Goal: Task Accomplishment & Management: Complete application form

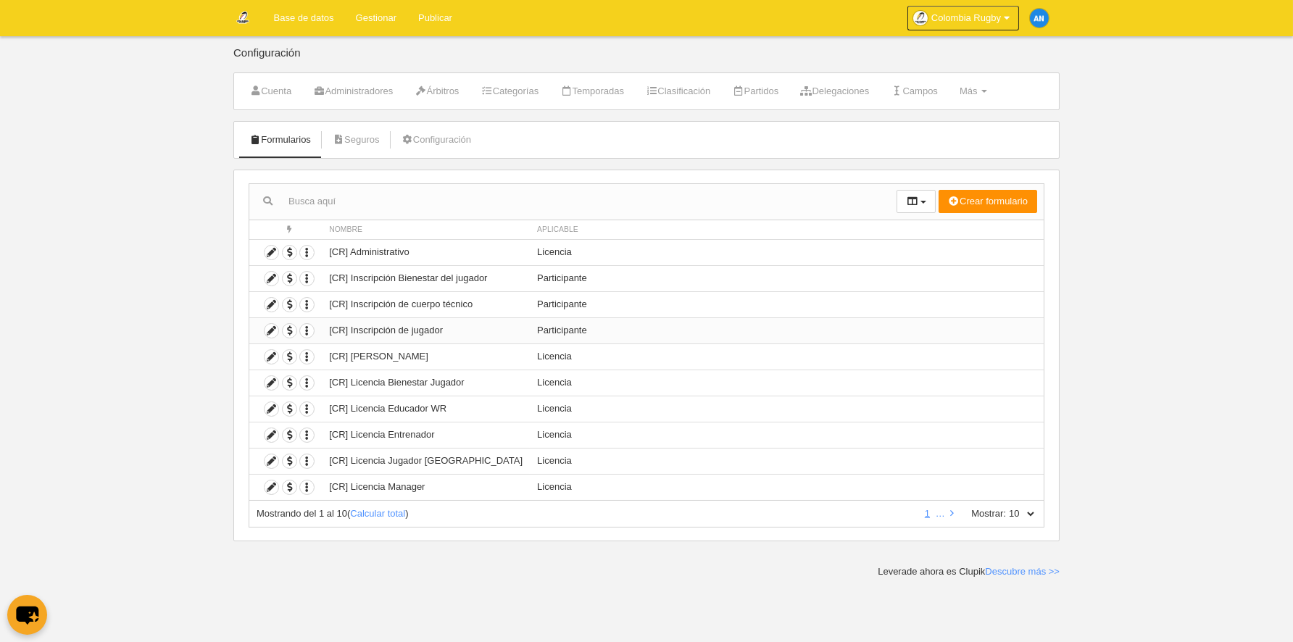
click at [426, 328] on td "[CR] Inscripción de jugador" at bounding box center [426, 330] width 208 height 26
click at [277, 329] on icon at bounding box center [272, 331] width 14 height 14
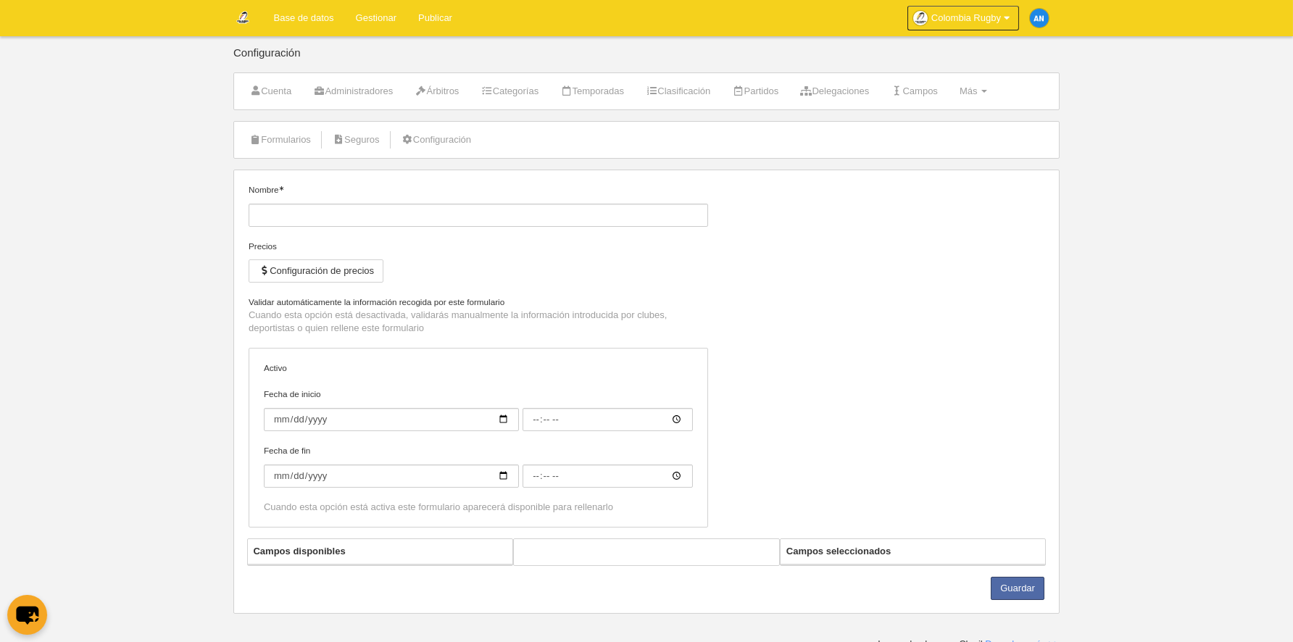
type input "[CR] Inscripción de jugador"
checkbox input "true"
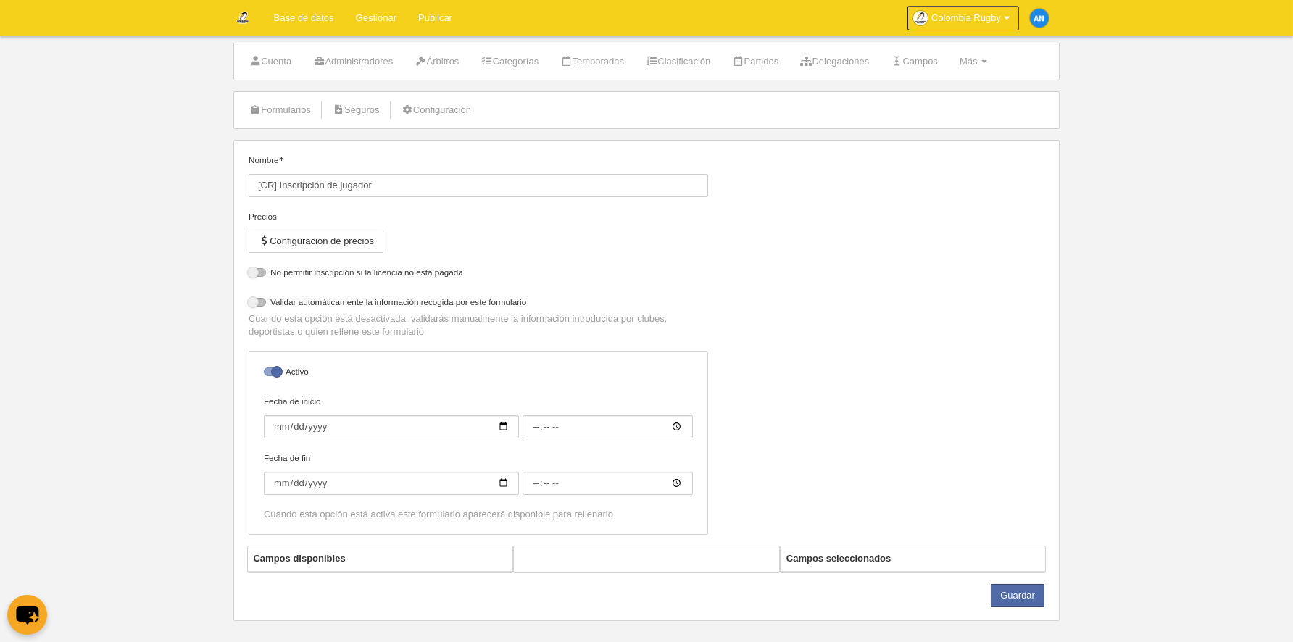
select select "selected"
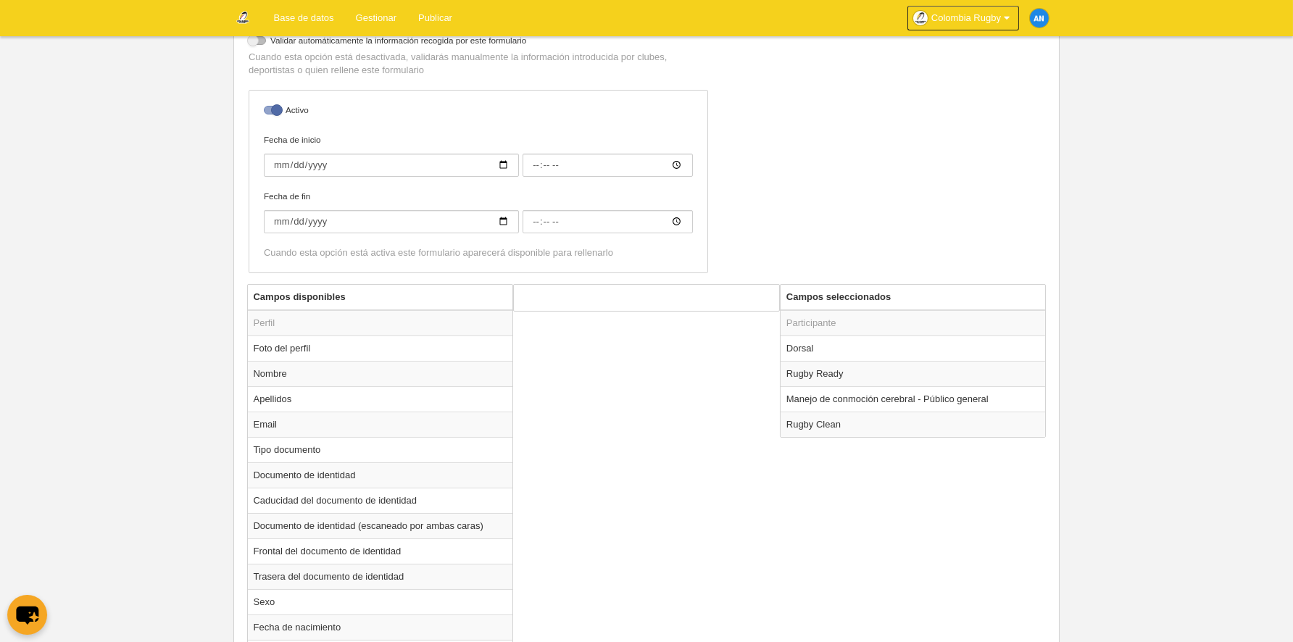
scroll to position [318, 0]
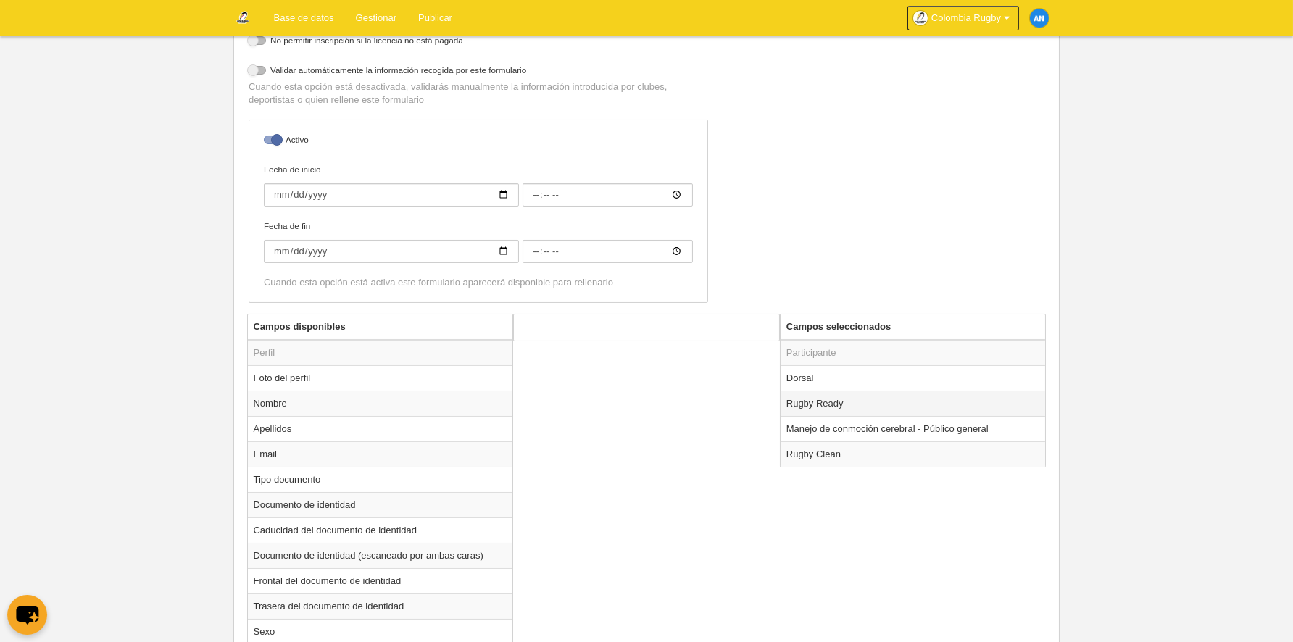
click at [821, 403] on td "Rugby Ready" at bounding box center [913, 403] width 265 height 25
radio input "true"
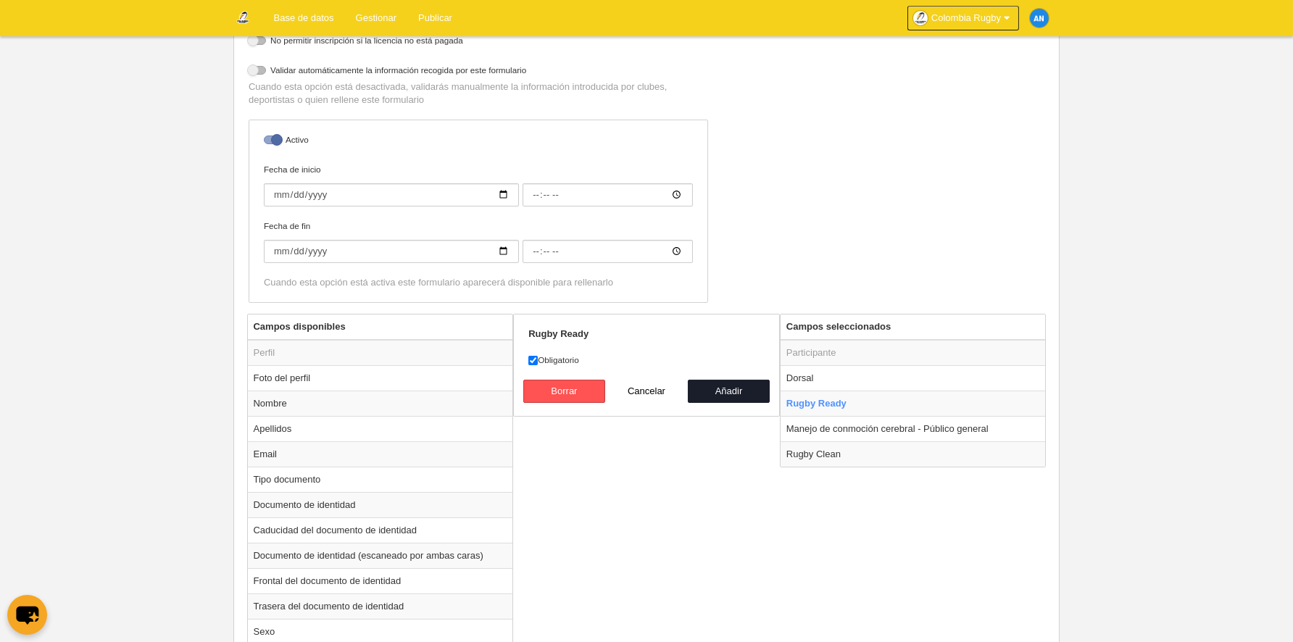
click at [558, 357] on label "Obligatorio" at bounding box center [646, 360] width 236 height 13
click at [538, 357] on input "Obligatorio" at bounding box center [532, 360] width 9 height 9
checkbox input "false"
click at [715, 386] on button "Añadir" at bounding box center [729, 391] width 83 height 23
radio input "false"
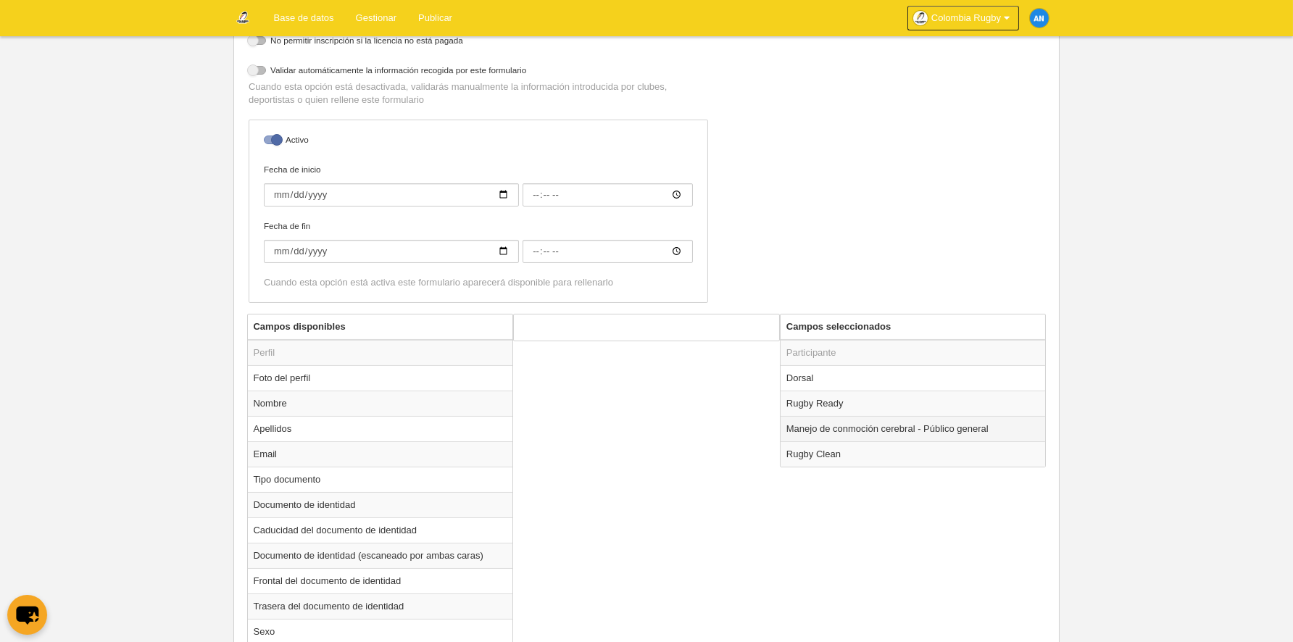
click at [805, 428] on td "Manejo de conmoción cerebral - Público general" at bounding box center [913, 428] width 265 height 25
radio input "true"
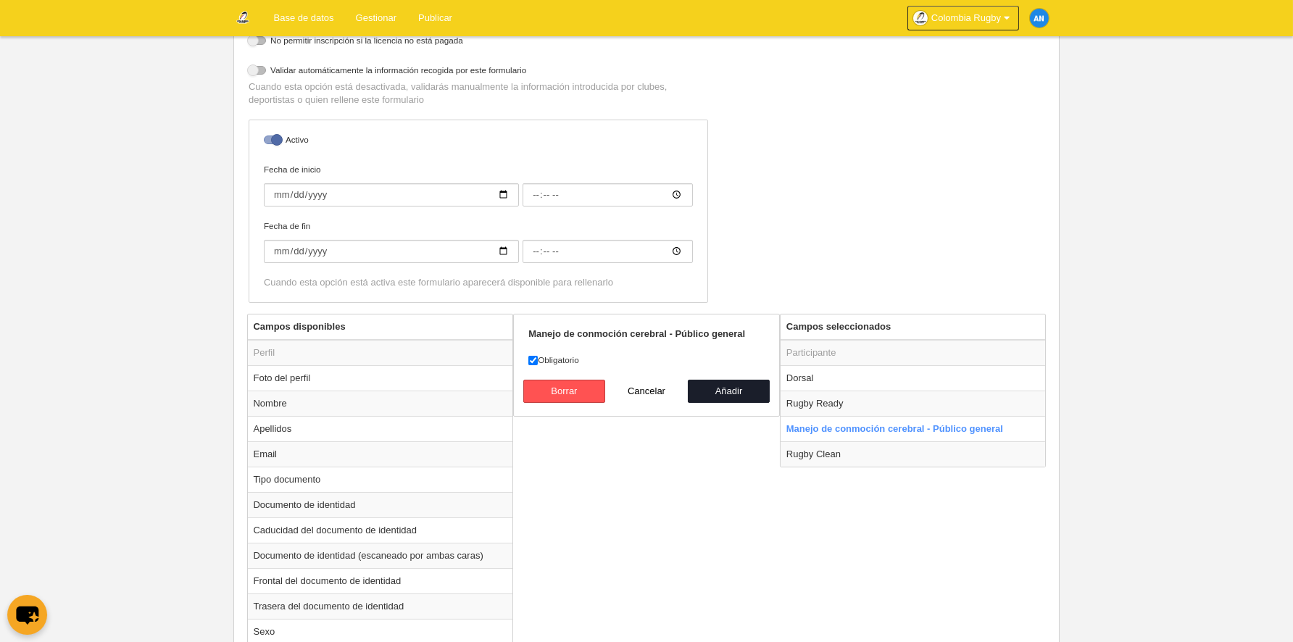
click at [559, 359] on label "Obligatorio" at bounding box center [646, 360] width 236 height 13
click at [538, 359] on input "Obligatorio" at bounding box center [532, 360] width 9 height 9
checkbox input "false"
click at [736, 387] on button "Añadir" at bounding box center [729, 391] width 83 height 23
radio input "false"
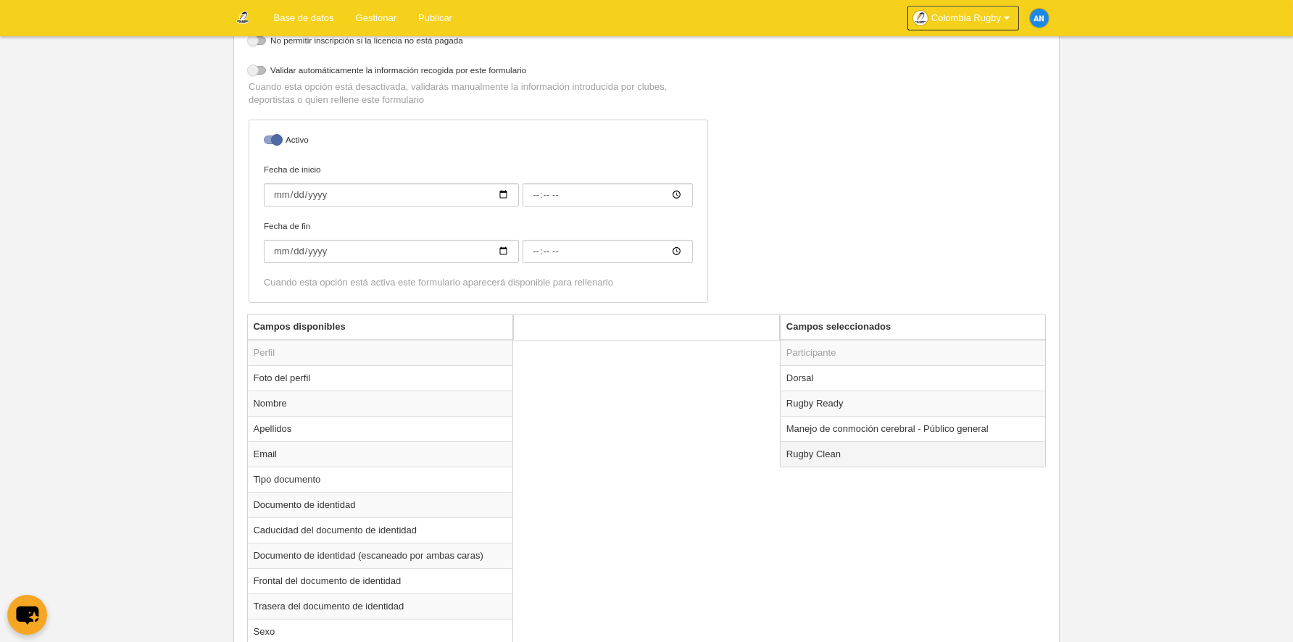
click at [813, 449] on td "Rugby Clean" at bounding box center [913, 453] width 265 height 25
radio input "true"
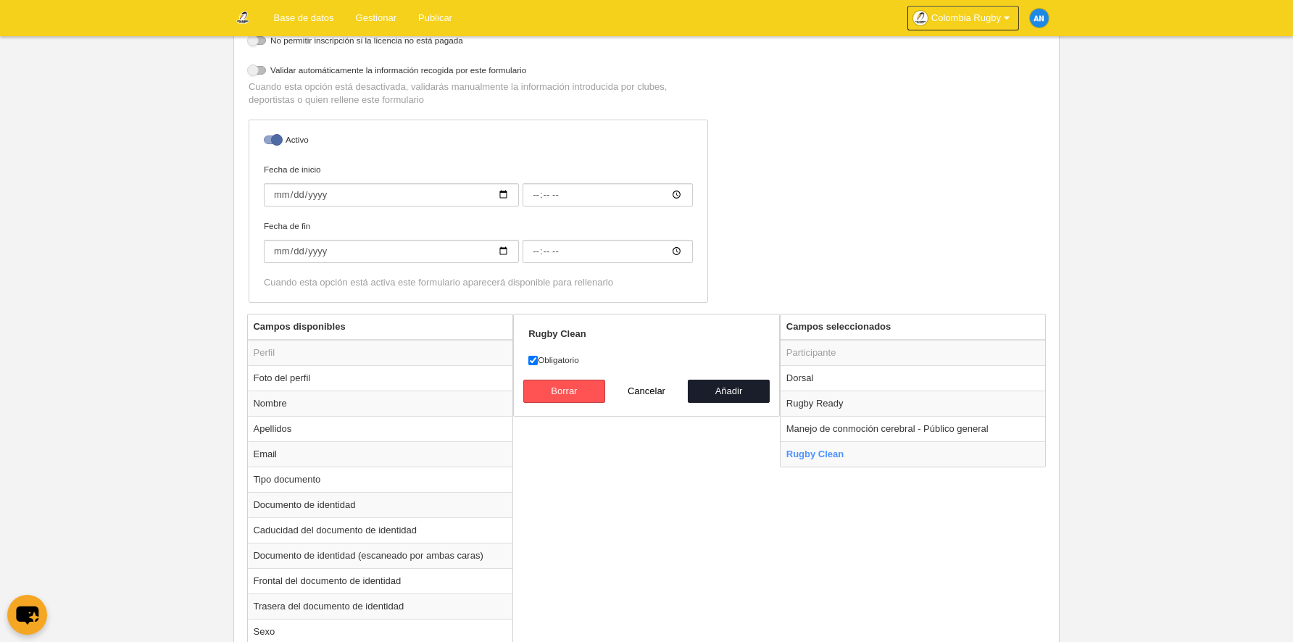
click at [550, 355] on label "Obligatorio" at bounding box center [646, 360] width 236 height 13
click at [538, 356] on input "Obligatorio" at bounding box center [532, 360] width 9 height 9
checkbox input "false"
click at [739, 389] on button "Añadir" at bounding box center [729, 391] width 83 height 23
radio input "false"
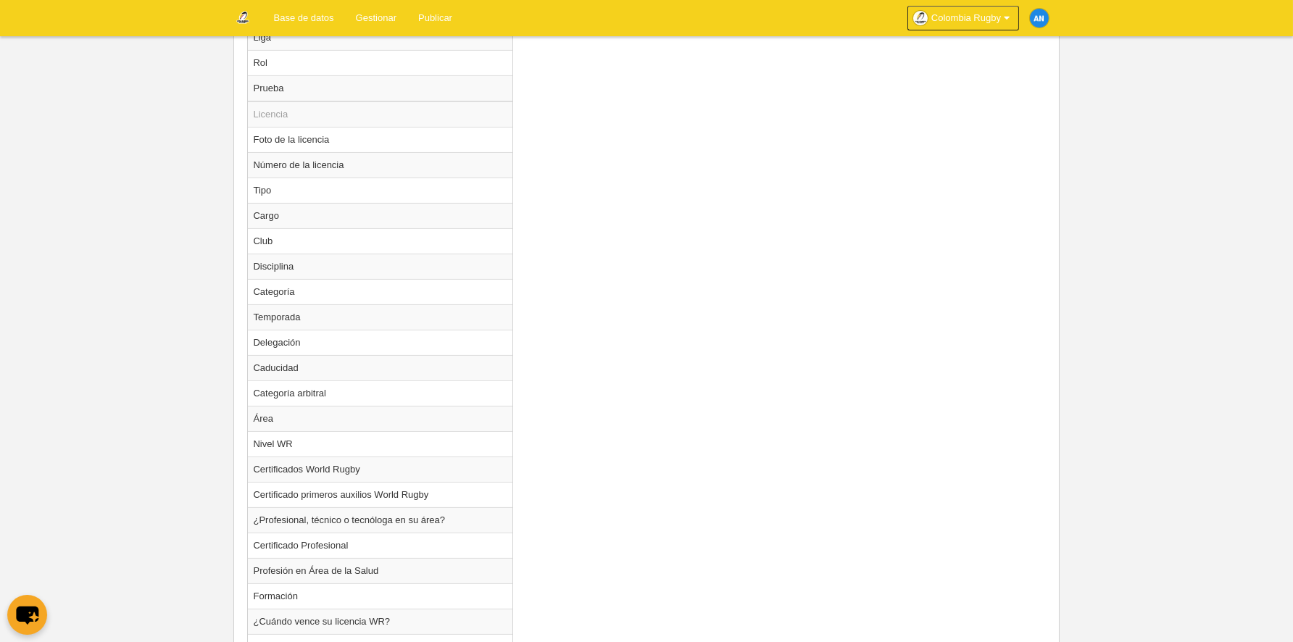
scroll to position [1393, 0]
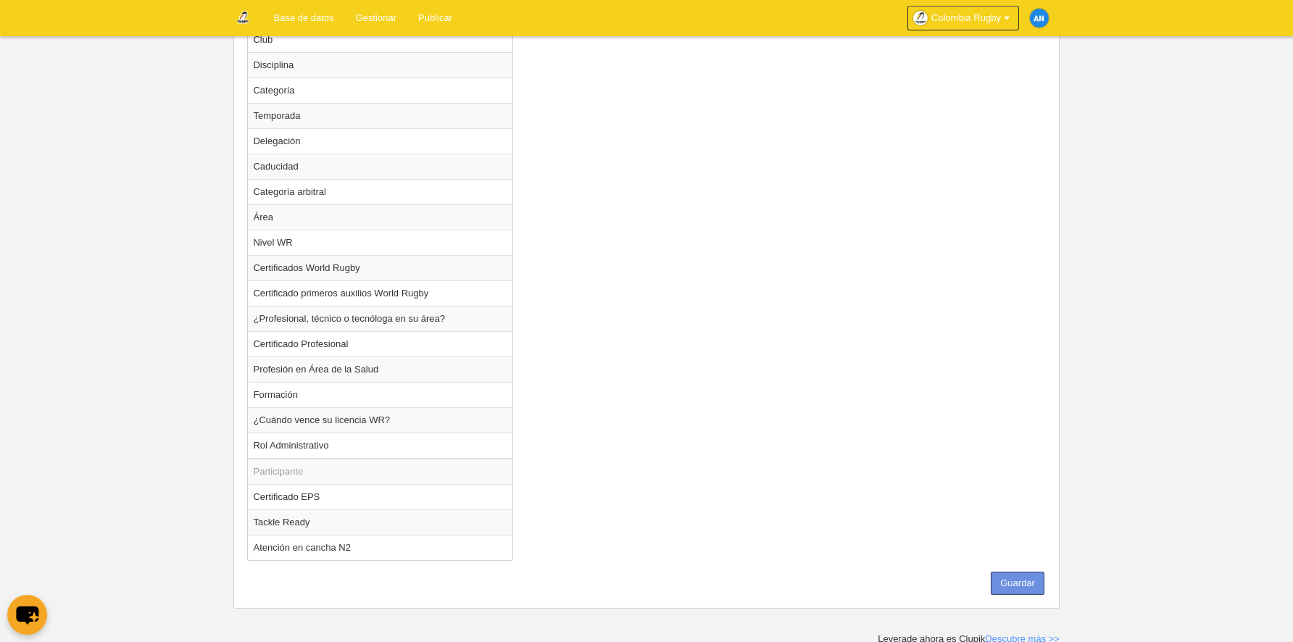
click at [1013, 583] on button "Guardar" at bounding box center [1018, 583] width 54 height 23
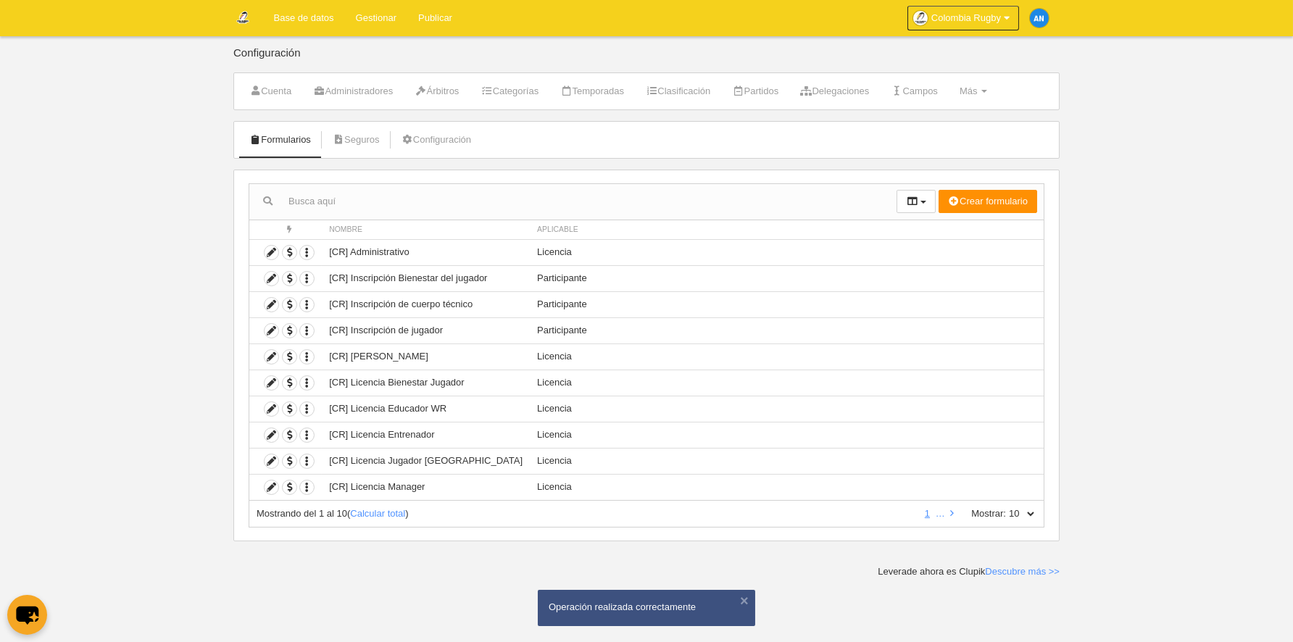
click at [377, 22] on link "Gestionar" at bounding box center [376, 18] width 62 height 36
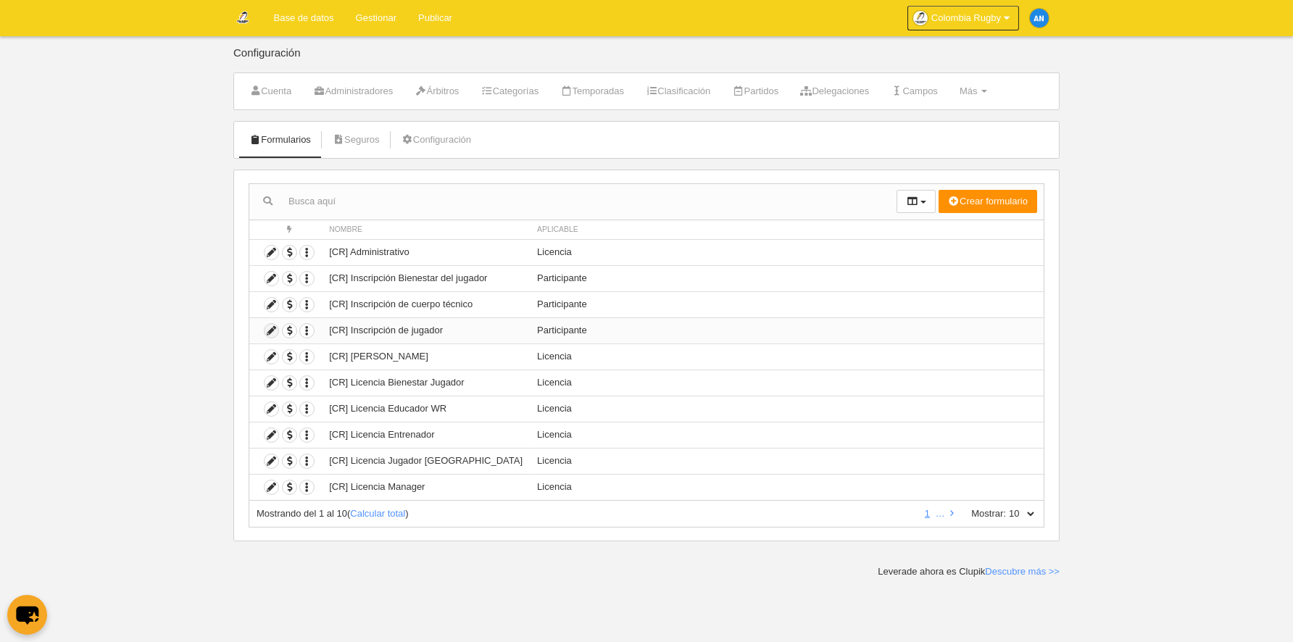
click at [266, 331] on icon at bounding box center [272, 331] width 14 height 14
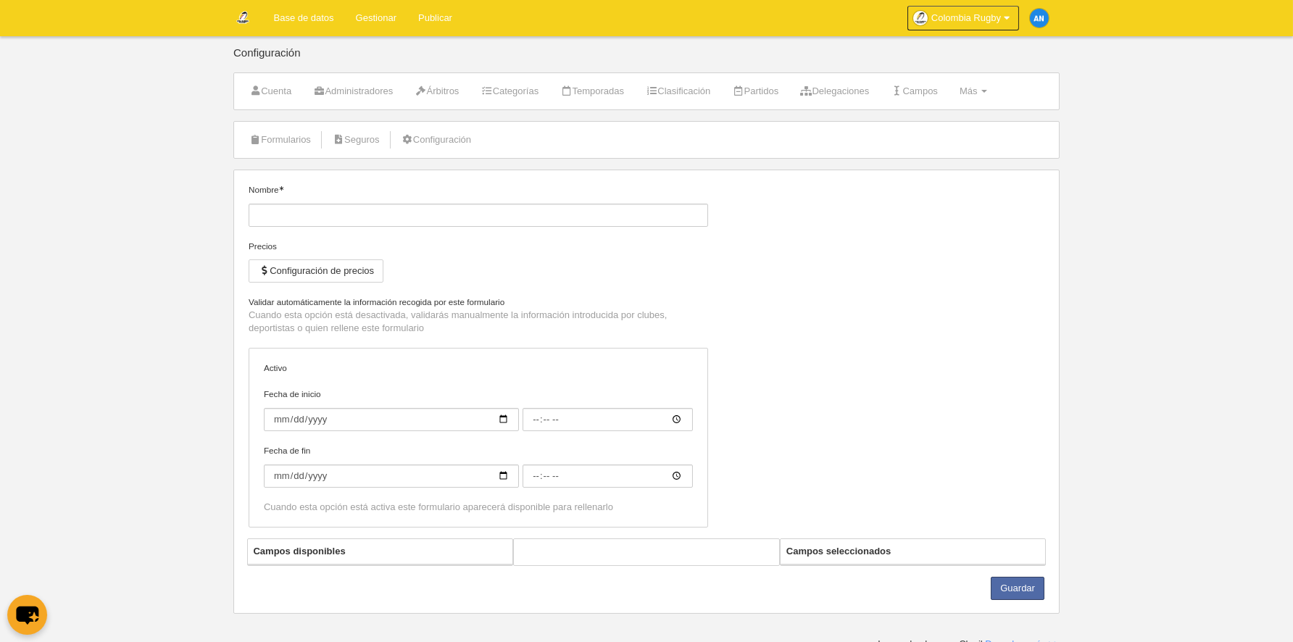
type input "[CR] Inscripción de jugador"
checkbox input "true"
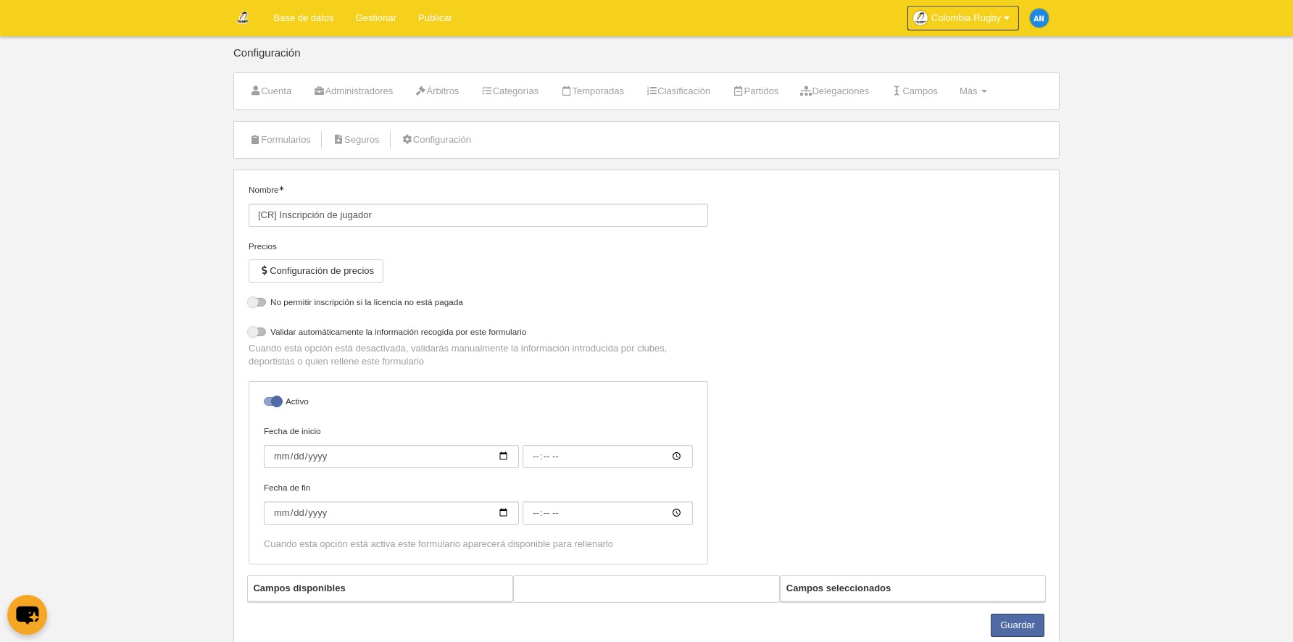
select select "selected"
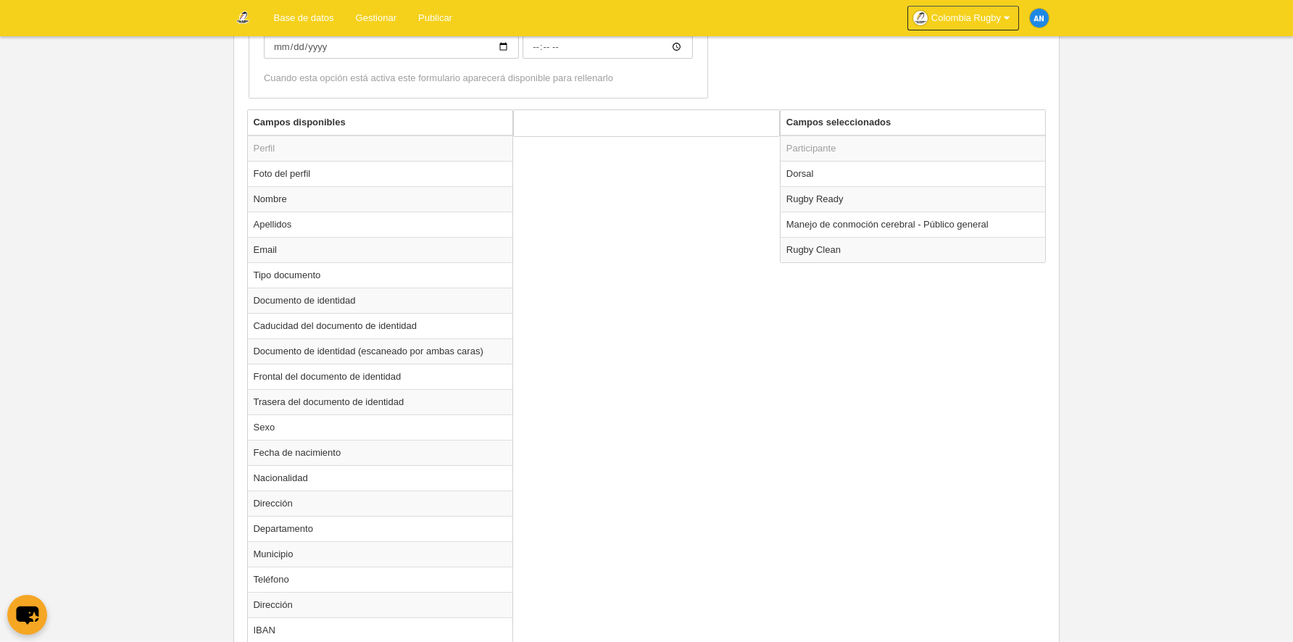
scroll to position [463, 0]
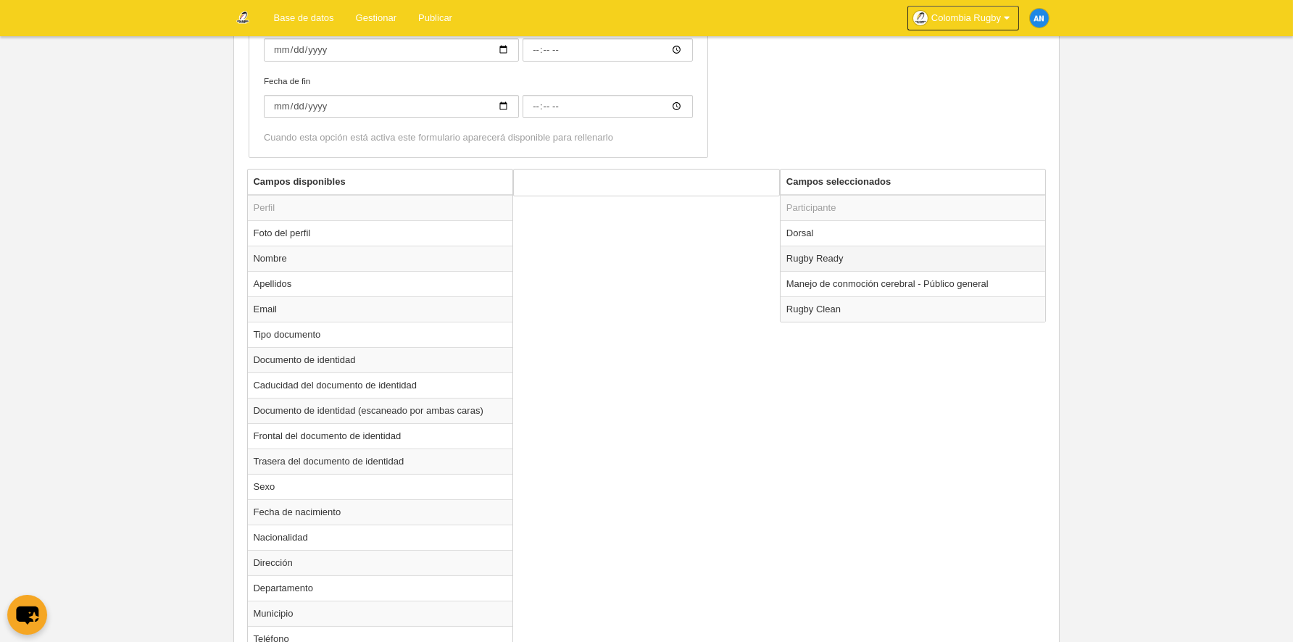
click at [804, 255] on td "Rugby Ready" at bounding box center [913, 258] width 265 height 25
radio input "true"
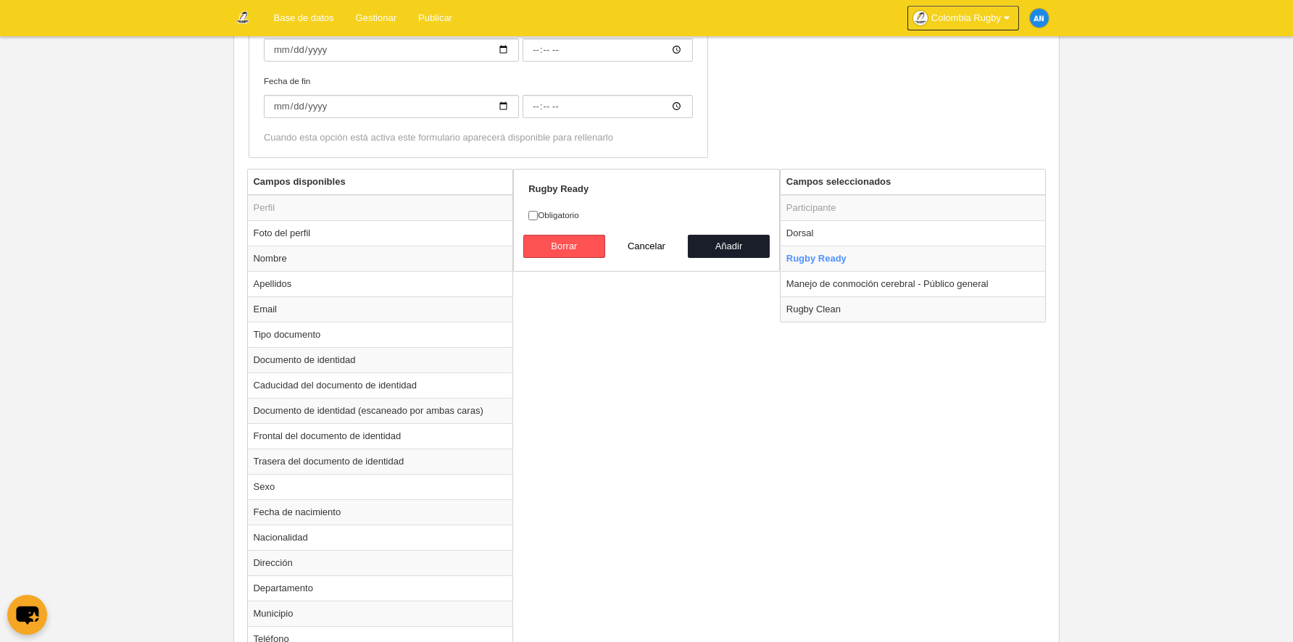
click at [540, 213] on label "Obligatorio" at bounding box center [646, 215] width 236 height 13
click at [538, 213] on input "Obligatorio" at bounding box center [532, 215] width 9 height 9
checkbox input "true"
click at [734, 241] on button "Añadir" at bounding box center [729, 246] width 83 height 23
radio input "false"
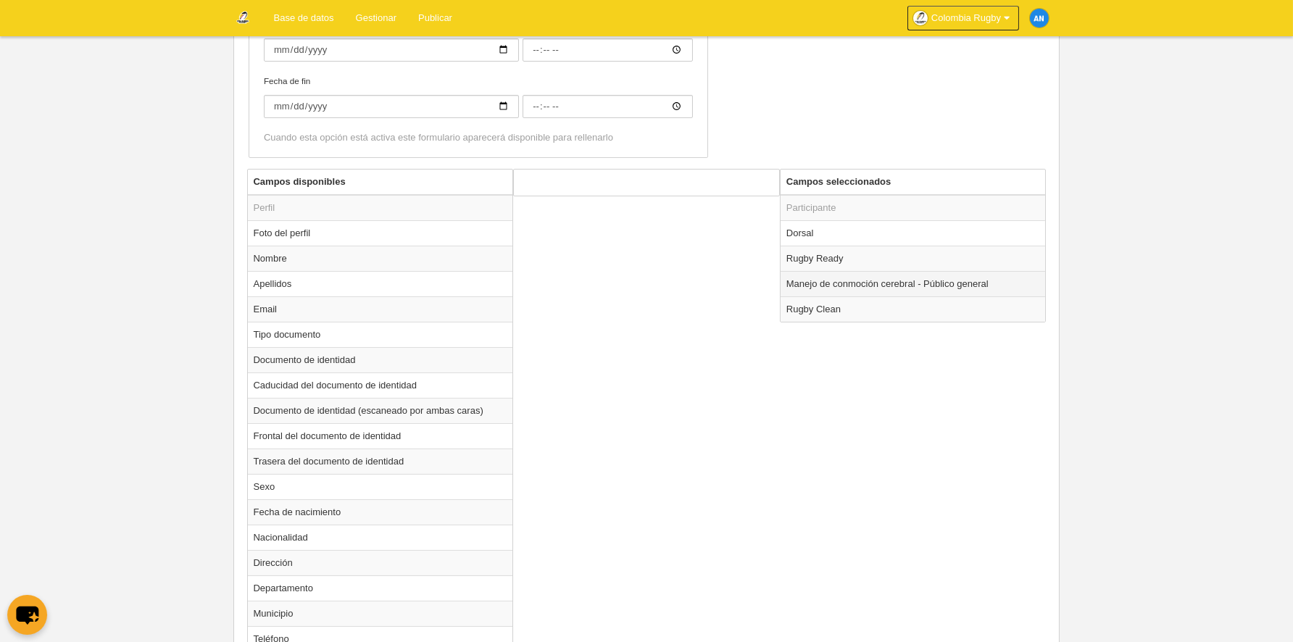
click at [818, 283] on td "Manejo de conmoción cerebral - Público general" at bounding box center [913, 283] width 265 height 25
radio input "true"
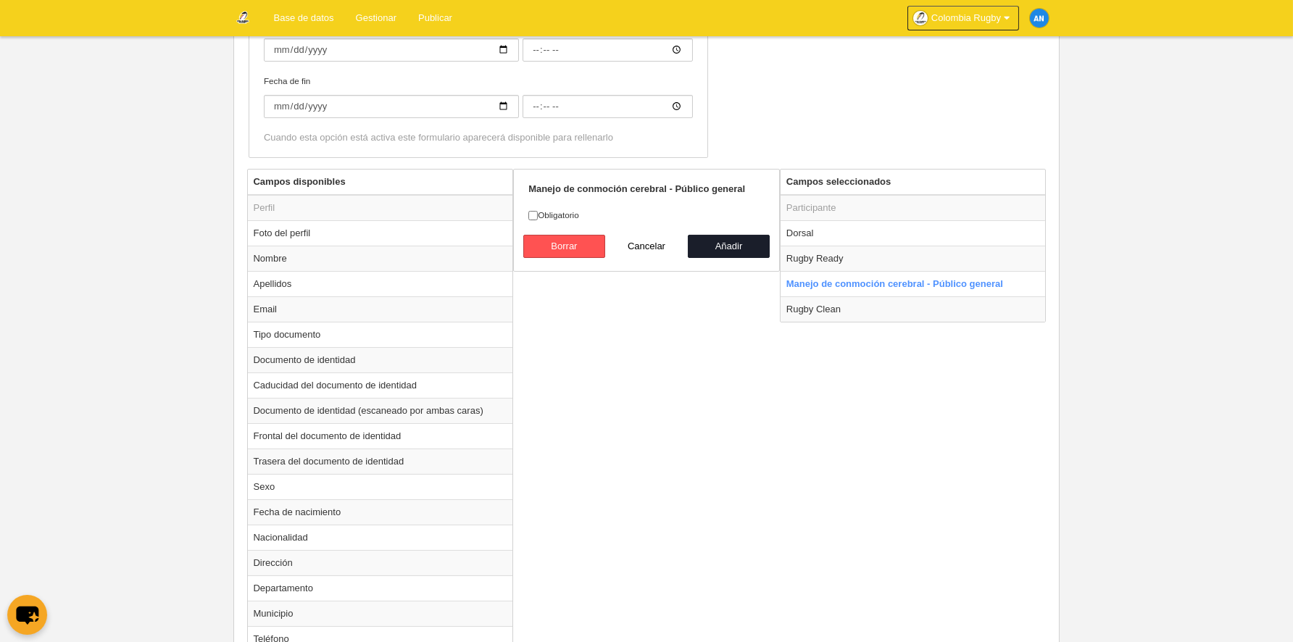
click at [569, 217] on label "Obligatorio" at bounding box center [646, 215] width 236 height 13
click at [536, 216] on input "Obligatorio" at bounding box center [532, 215] width 9 height 9
checkbox input "true"
click at [728, 240] on button "Añadir" at bounding box center [729, 246] width 83 height 23
radio input "false"
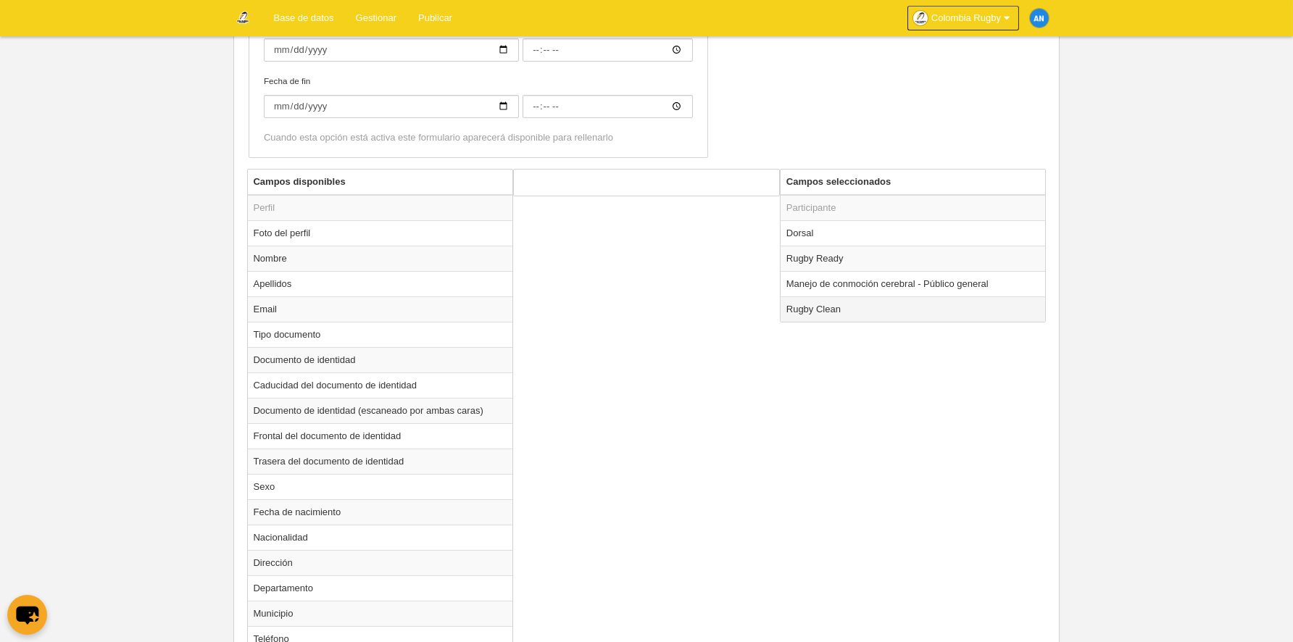
click at [826, 308] on td "Rugby Clean" at bounding box center [913, 308] width 265 height 25
radio input "true"
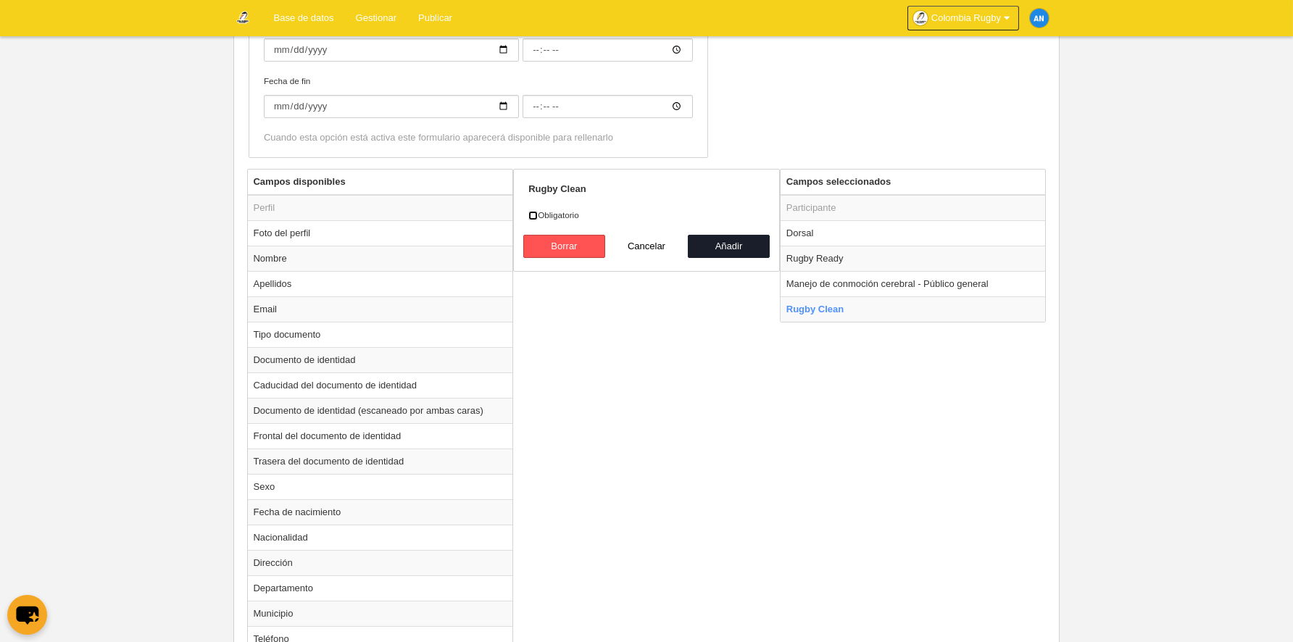
click at [532, 215] on input "Obligatorio" at bounding box center [532, 215] width 9 height 9
checkbox input "true"
click at [707, 246] on button "Añadir" at bounding box center [729, 246] width 83 height 23
radio input "false"
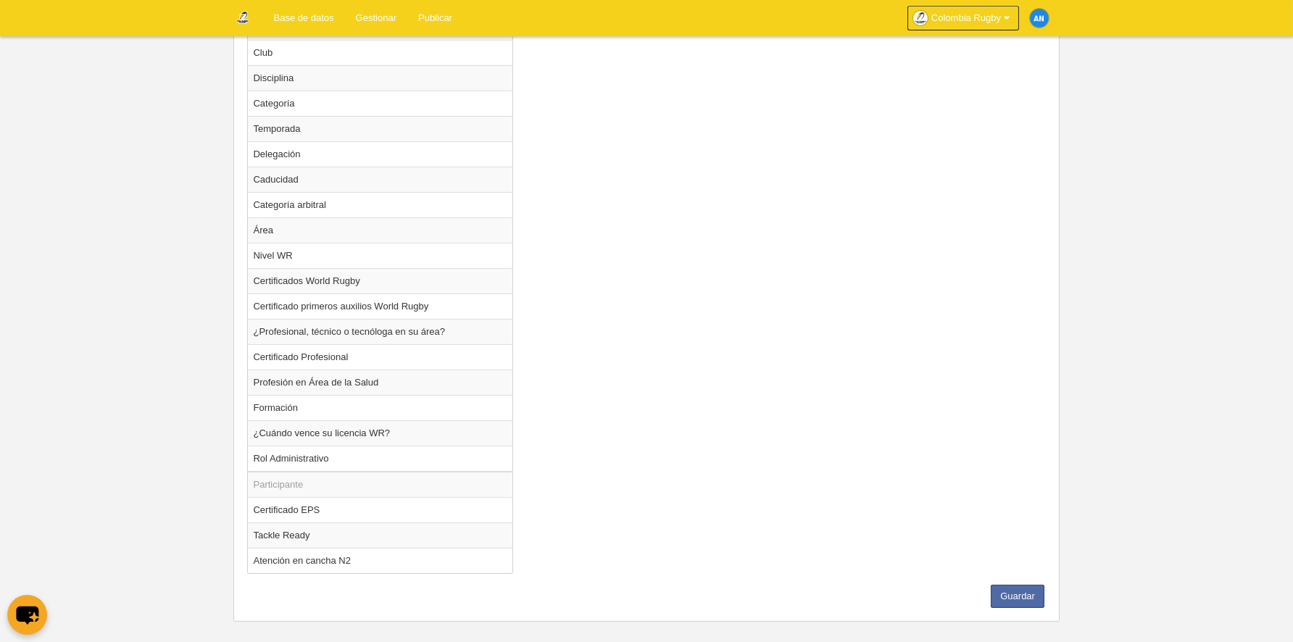
scroll to position [1393, 0]
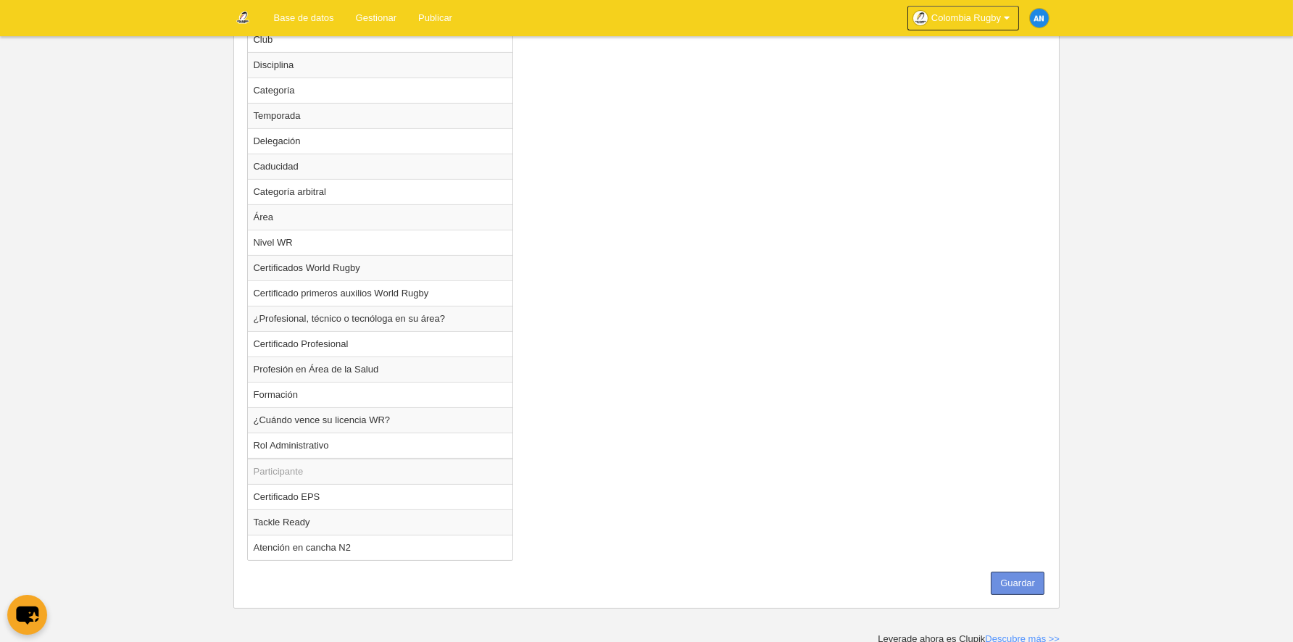
click at [1011, 579] on button "Guardar" at bounding box center [1018, 583] width 54 height 23
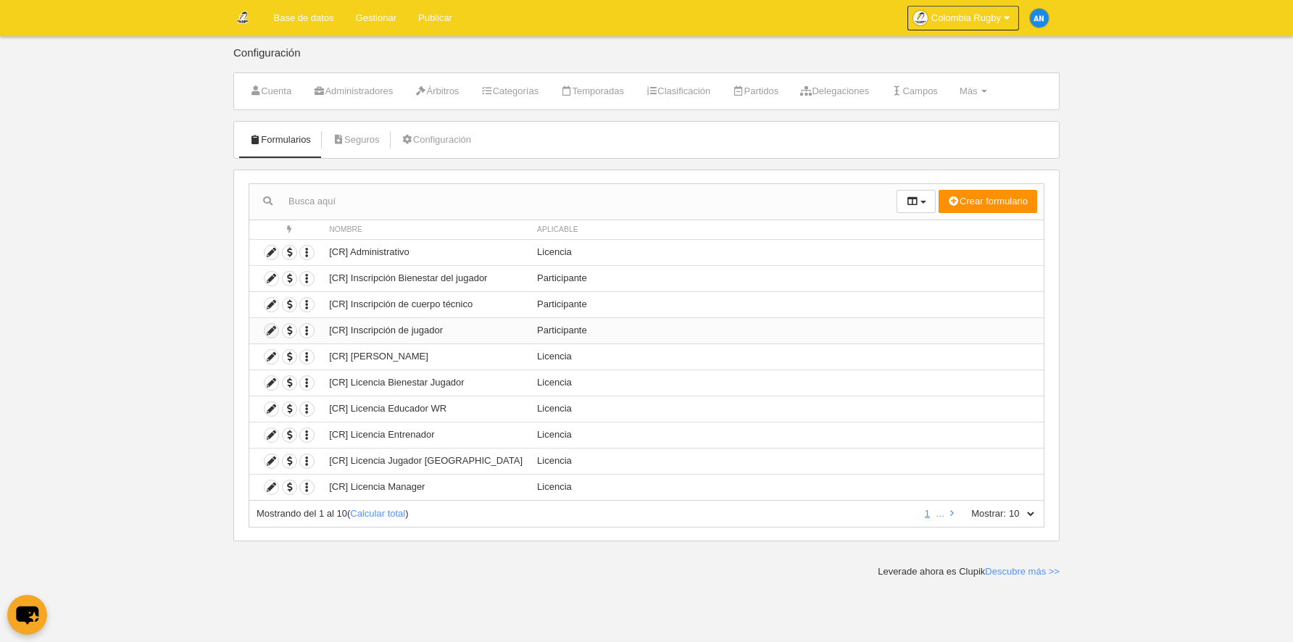
click at [275, 336] on icon at bounding box center [272, 331] width 14 height 14
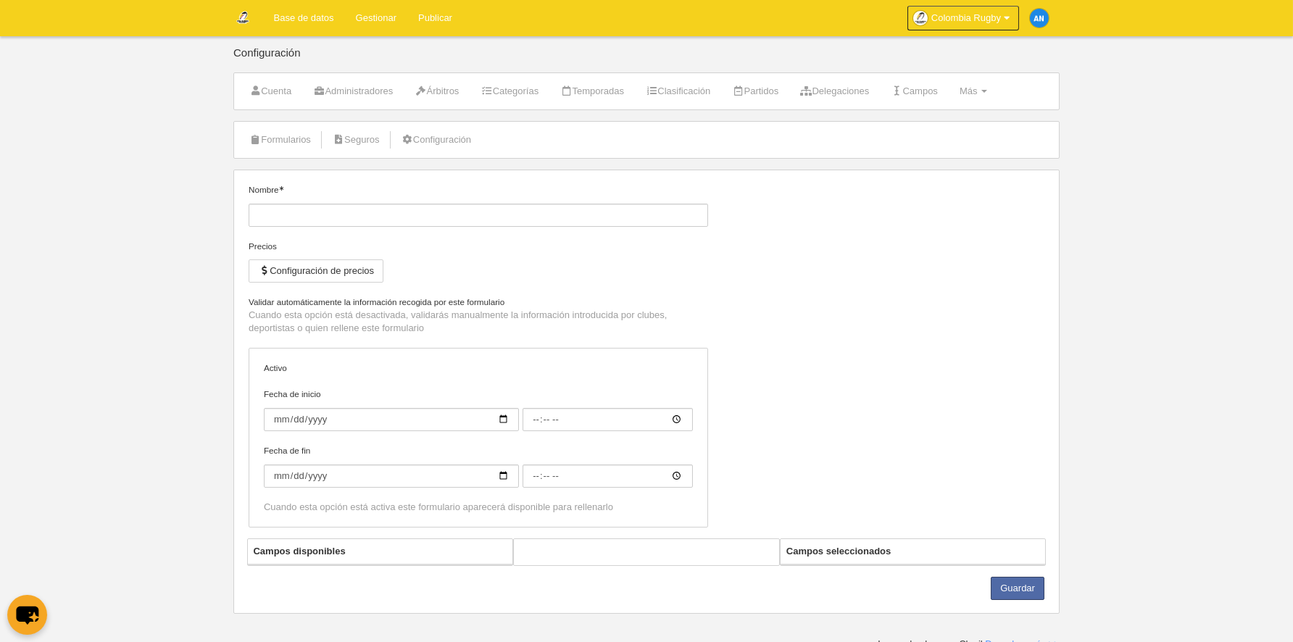
type input "[CR] Inscripción de jugador"
checkbox input "true"
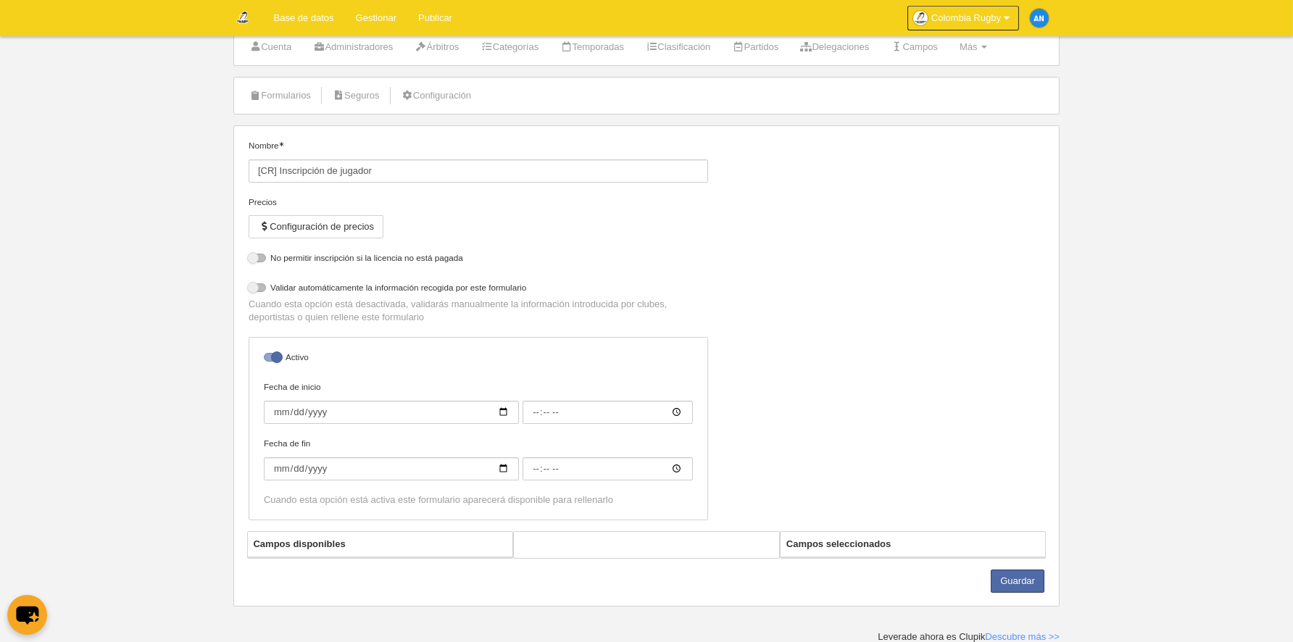
select select "selected"
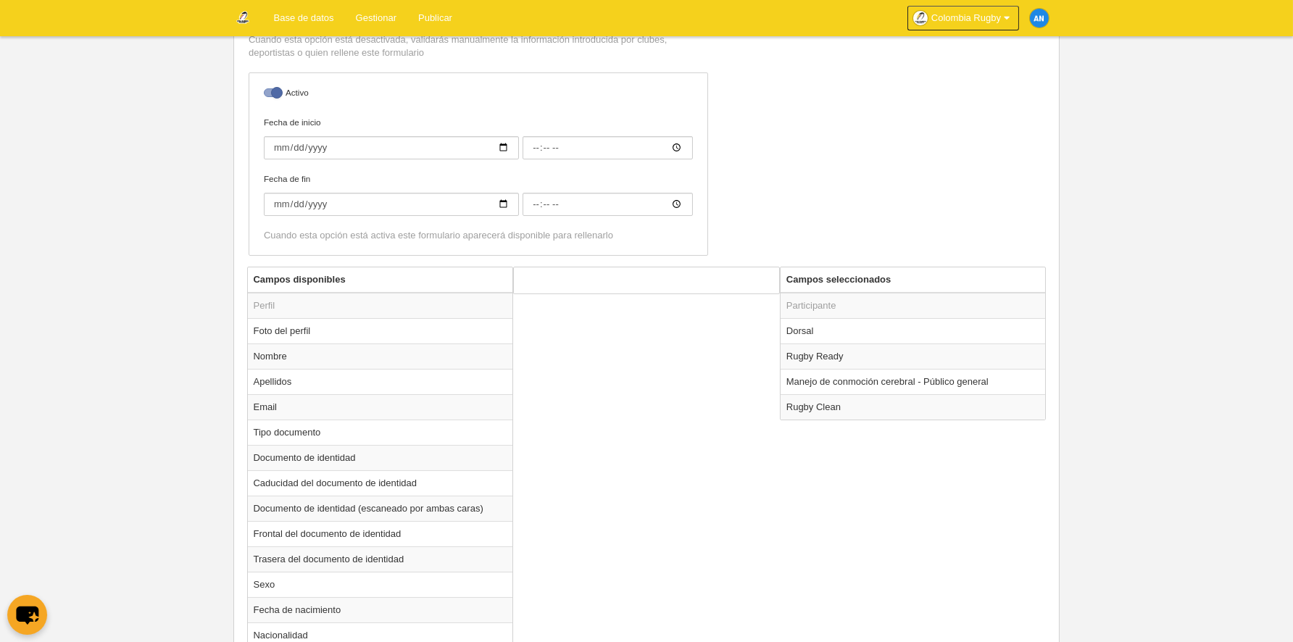
scroll to position [536, 0]
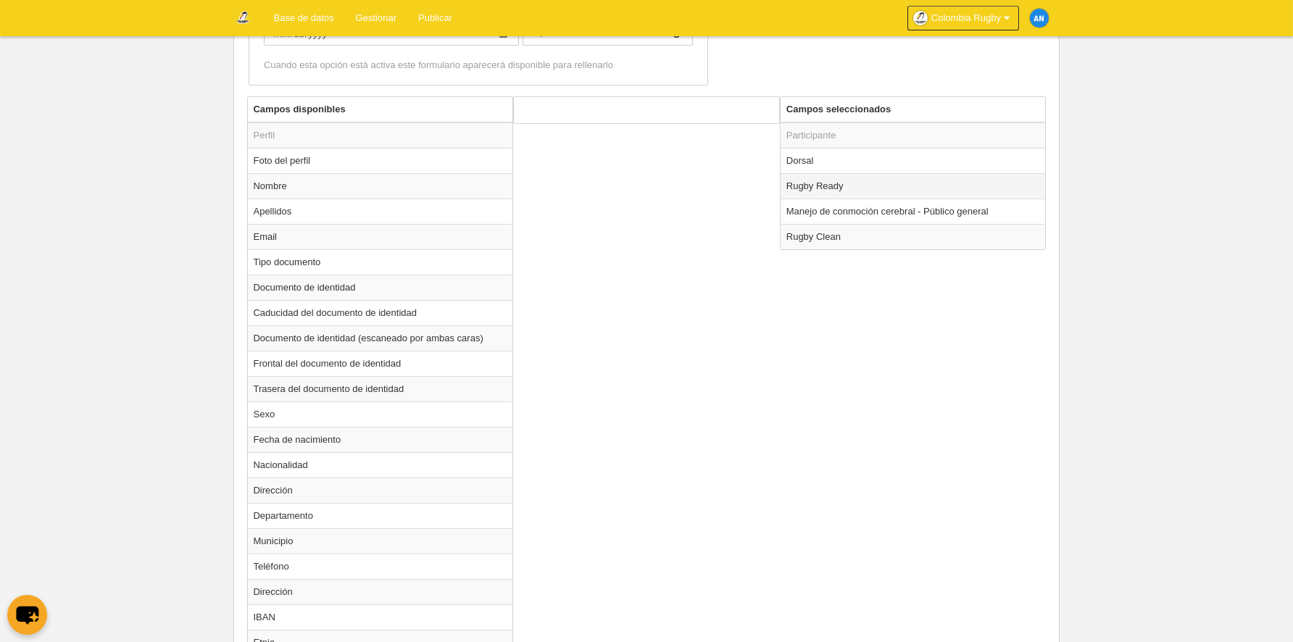
click at [866, 194] on td "Rugby Ready" at bounding box center [913, 185] width 265 height 25
radio input "true"
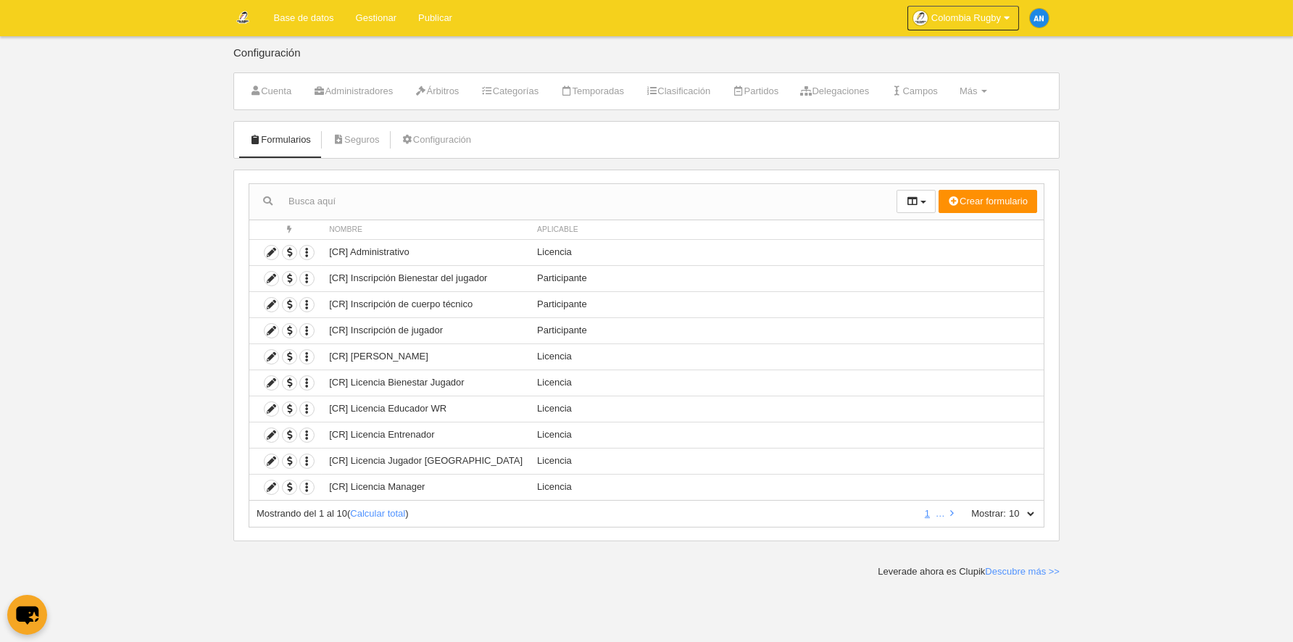
click at [325, 14] on link "Base de datos" at bounding box center [304, 18] width 82 height 36
click at [273, 328] on icon at bounding box center [272, 331] width 14 height 14
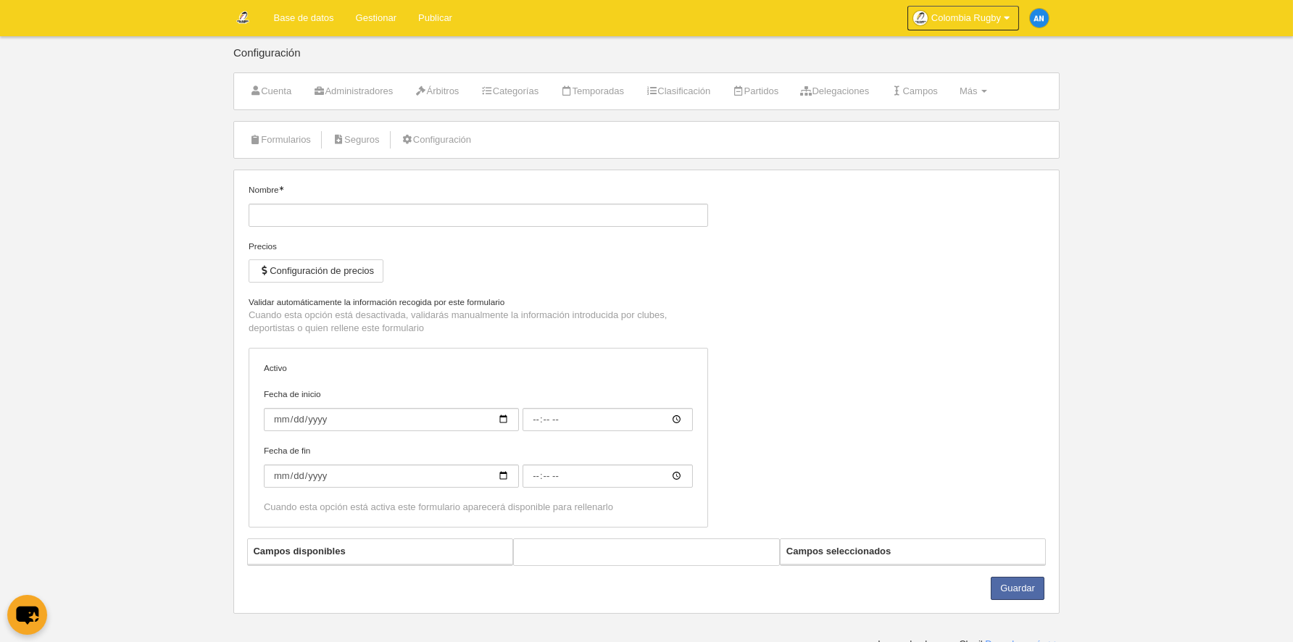
type input "[CR] Inscripción de jugador"
checkbox input "true"
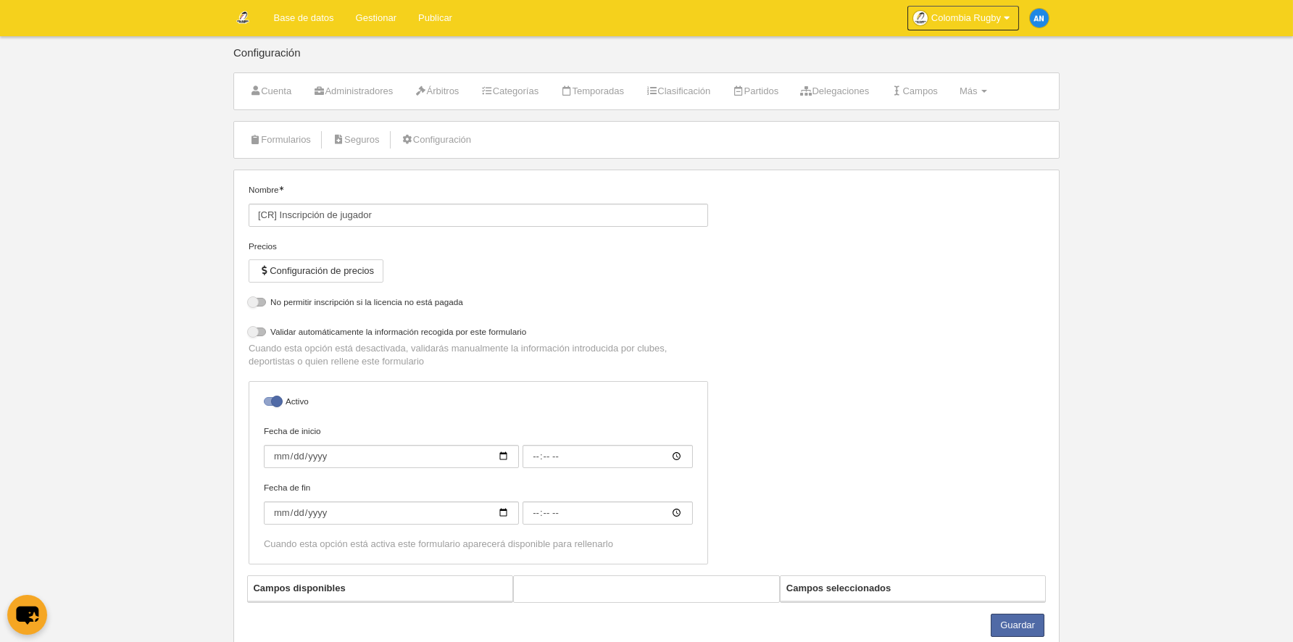
select select "selected"
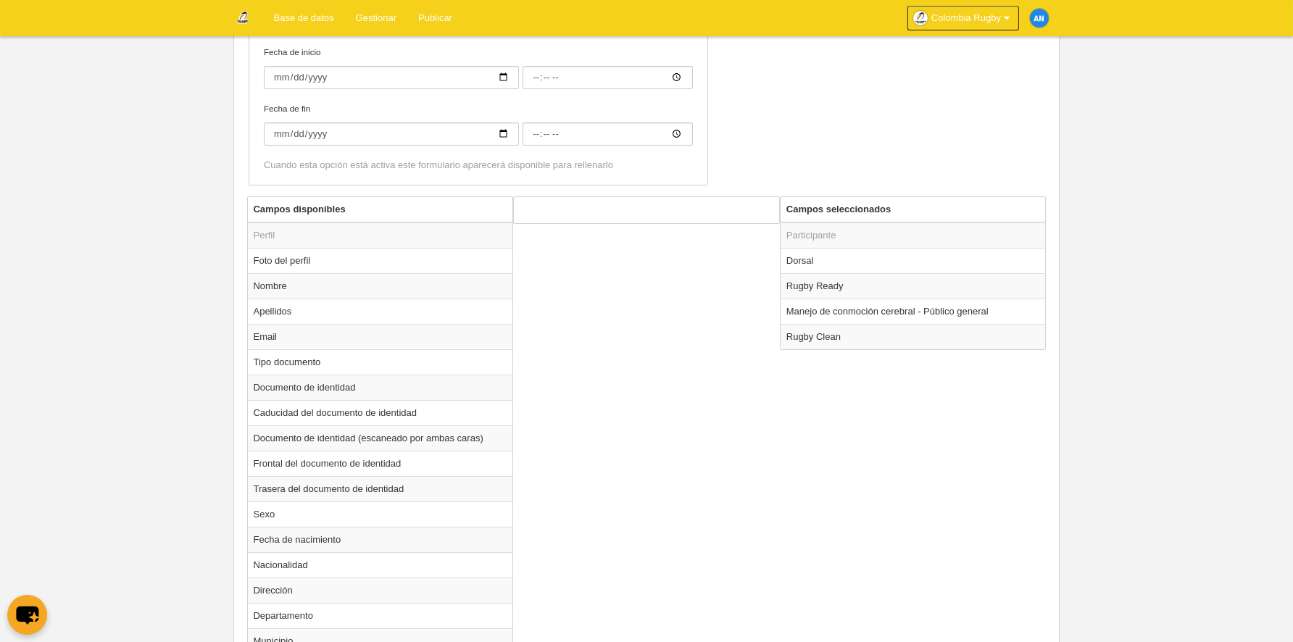
scroll to position [507, 0]
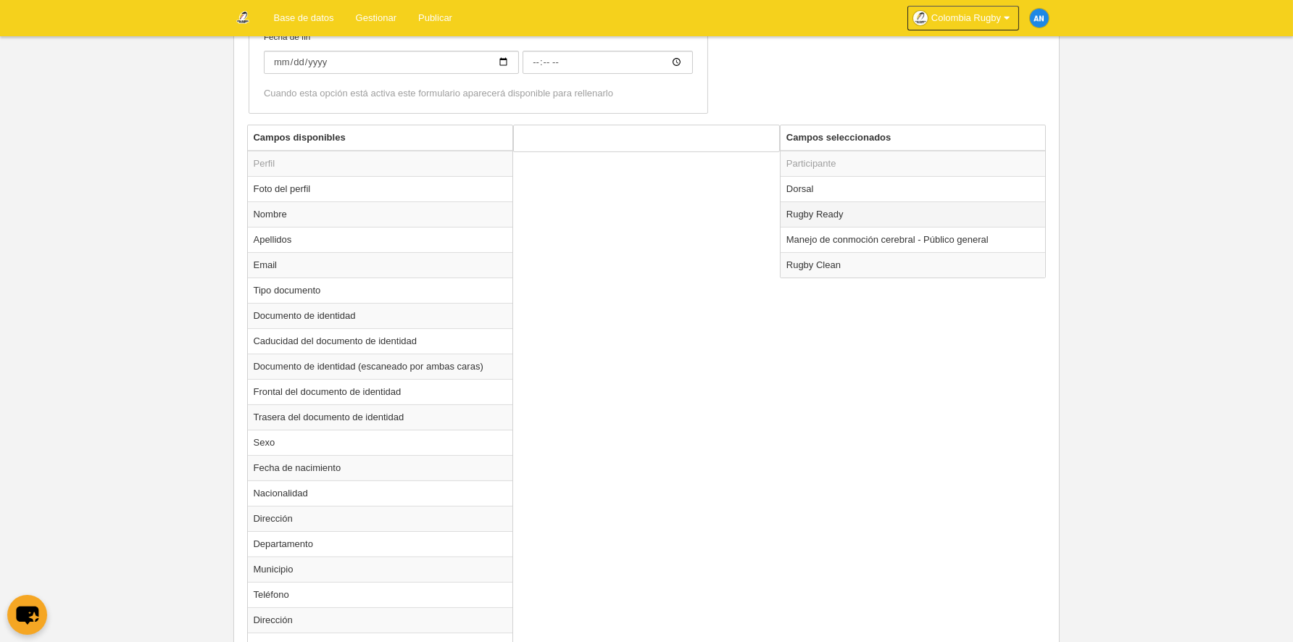
click at [838, 215] on td "Rugby Ready" at bounding box center [913, 214] width 265 height 25
radio input "true"
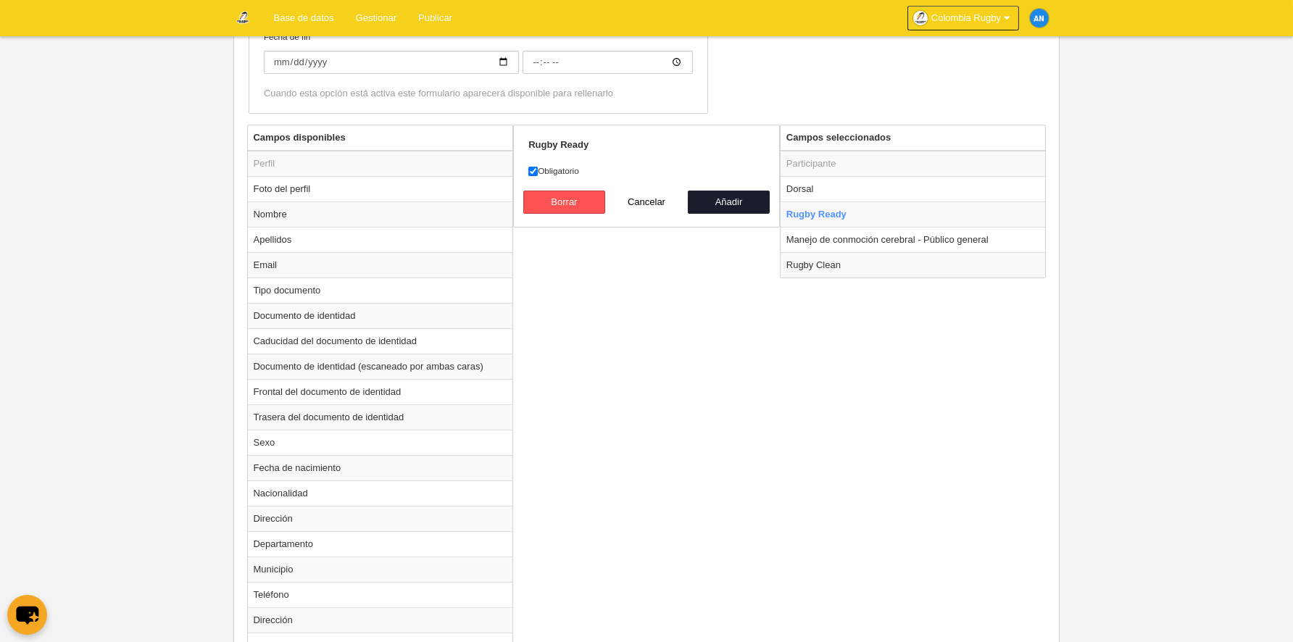
click at [554, 171] on label "Obligatorio" at bounding box center [646, 171] width 236 height 13
click at [538, 171] on input "Obligatorio" at bounding box center [532, 171] width 9 height 9
checkbox input "false"
click at [718, 194] on button "Añadir" at bounding box center [729, 202] width 83 height 23
radio input "false"
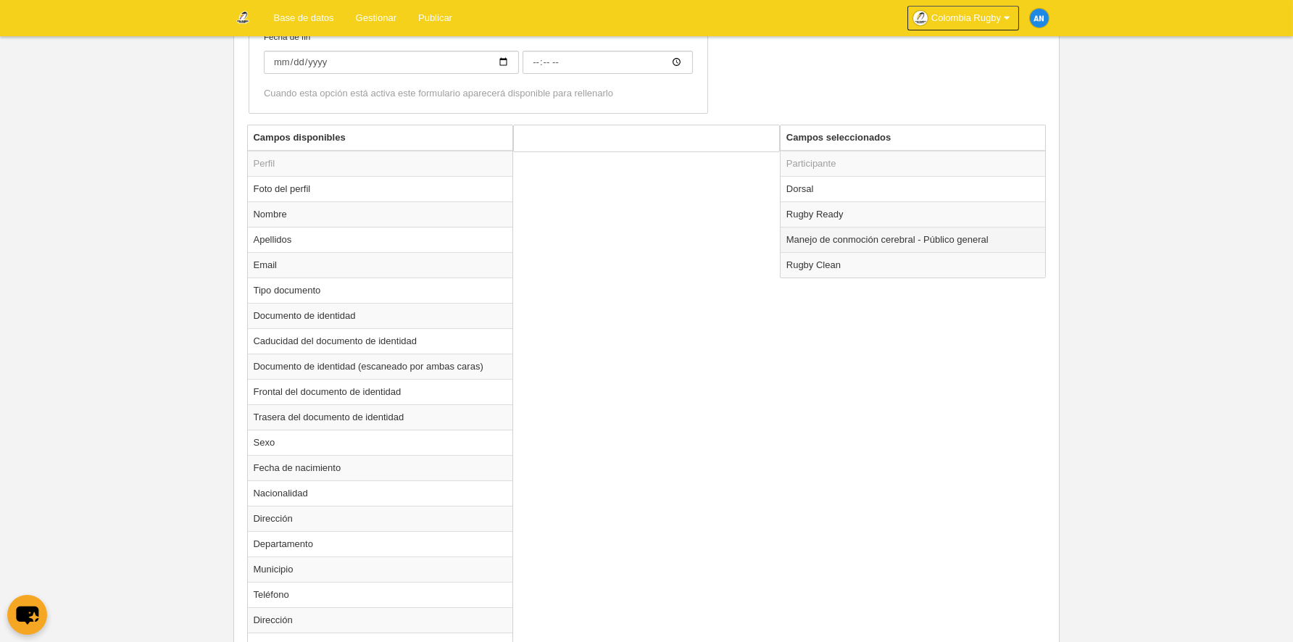
click at [834, 240] on td "Manejo de conmoción cerebral - Público general" at bounding box center [913, 239] width 265 height 25
radio input "true"
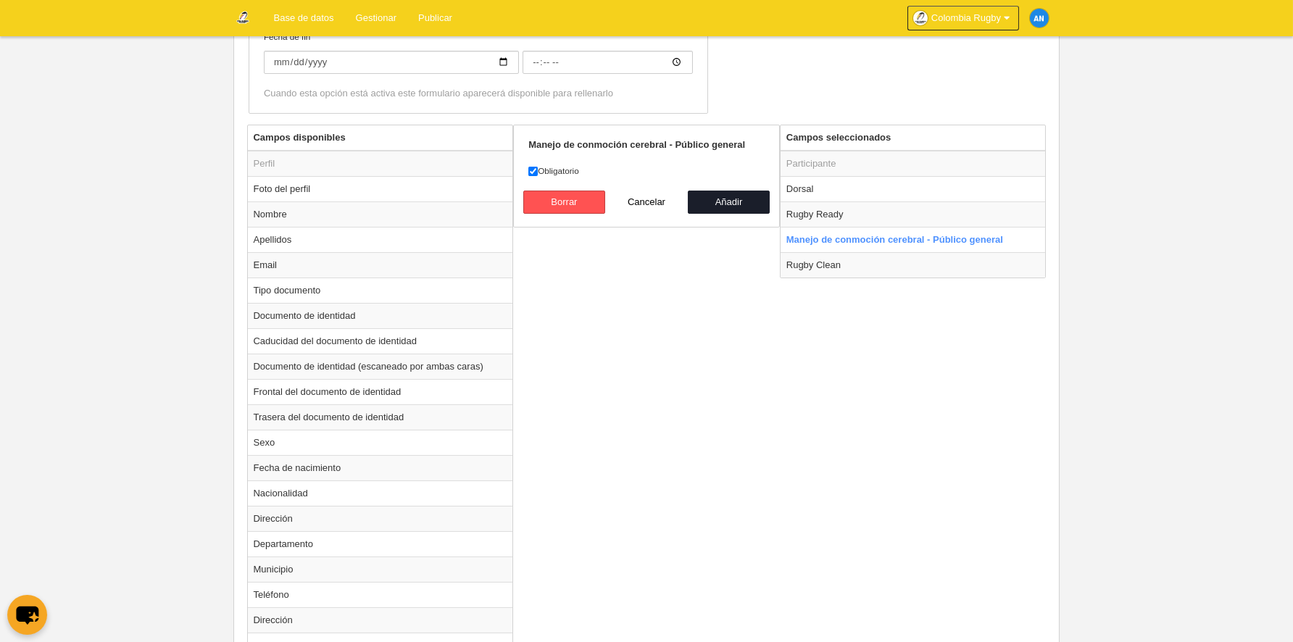
click at [558, 173] on label "Obligatorio" at bounding box center [646, 171] width 236 height 13
click at [538, 173] on input "Obligatorio" at bounding box center [532, 171] width 9 height 9
checkbox input "false"
click at [752, 200] on button "Añadir" at bounding box center [729, 202] width 83 height 23
radio input "false"
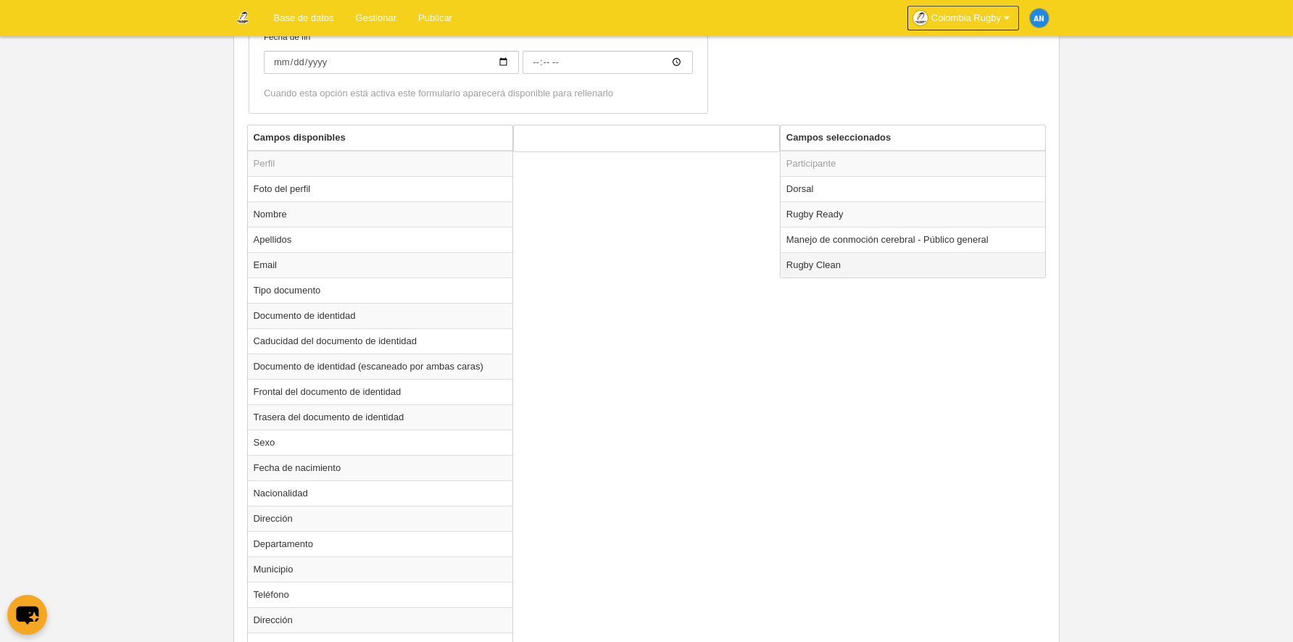
click at [815, 263] on td "Rugby Clean" at bounding box center [913, 264] width 265 height 25
radio input "true"
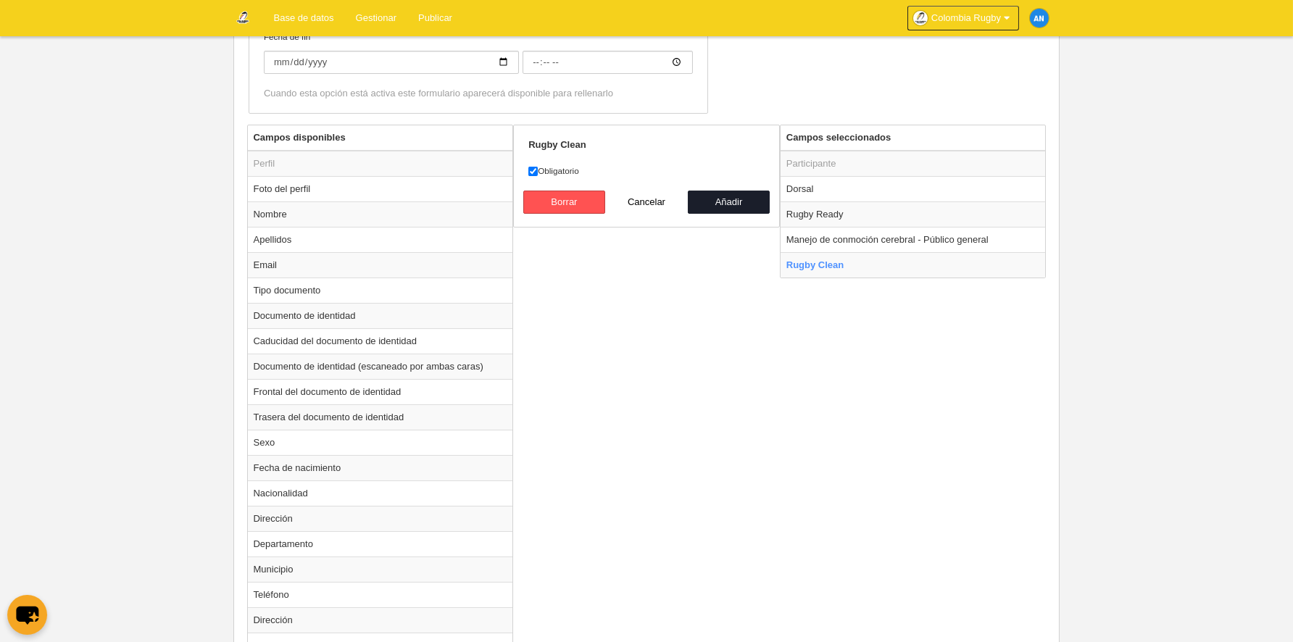
click at [568, 166] on label "Obligatorio" at bounding box center [646, 171] width 236 height 13
click at [538, 167] on input "Obligatorio" at bounding box center [532, 171] width 9 height 9
checkbox input "false"
click at [737, 200] on button "Añadir" at bounding box center [729, 202] width 83 height 23
radio input "false"
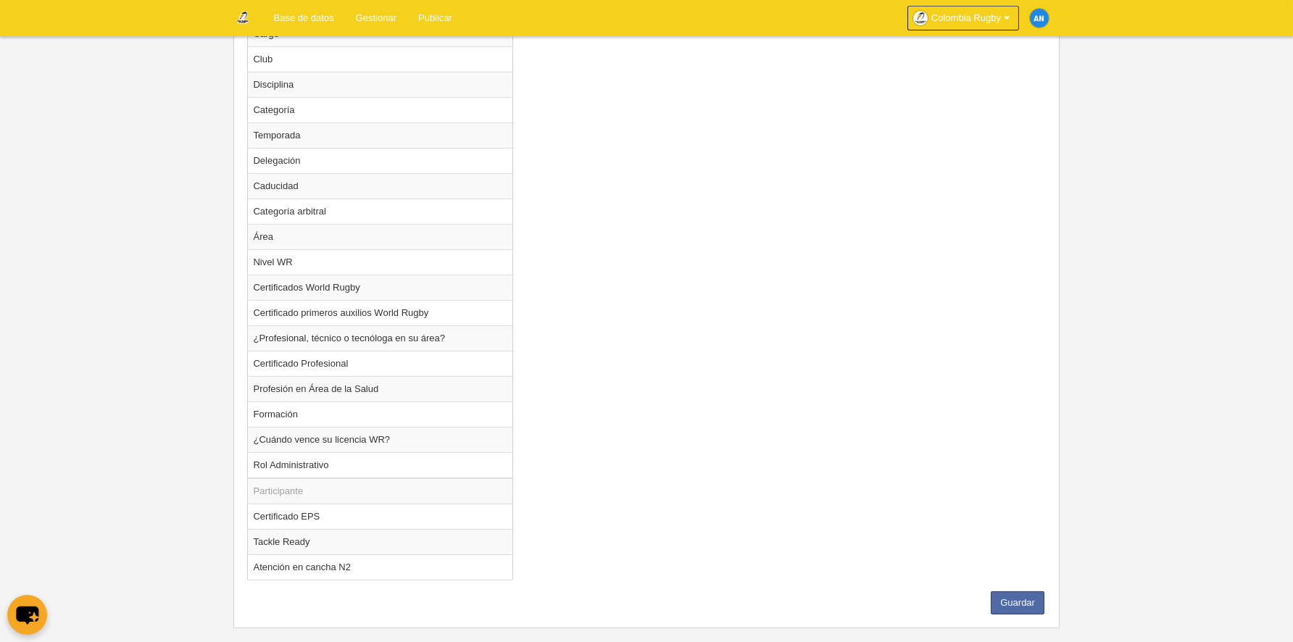
scroll to position [1393, 0]
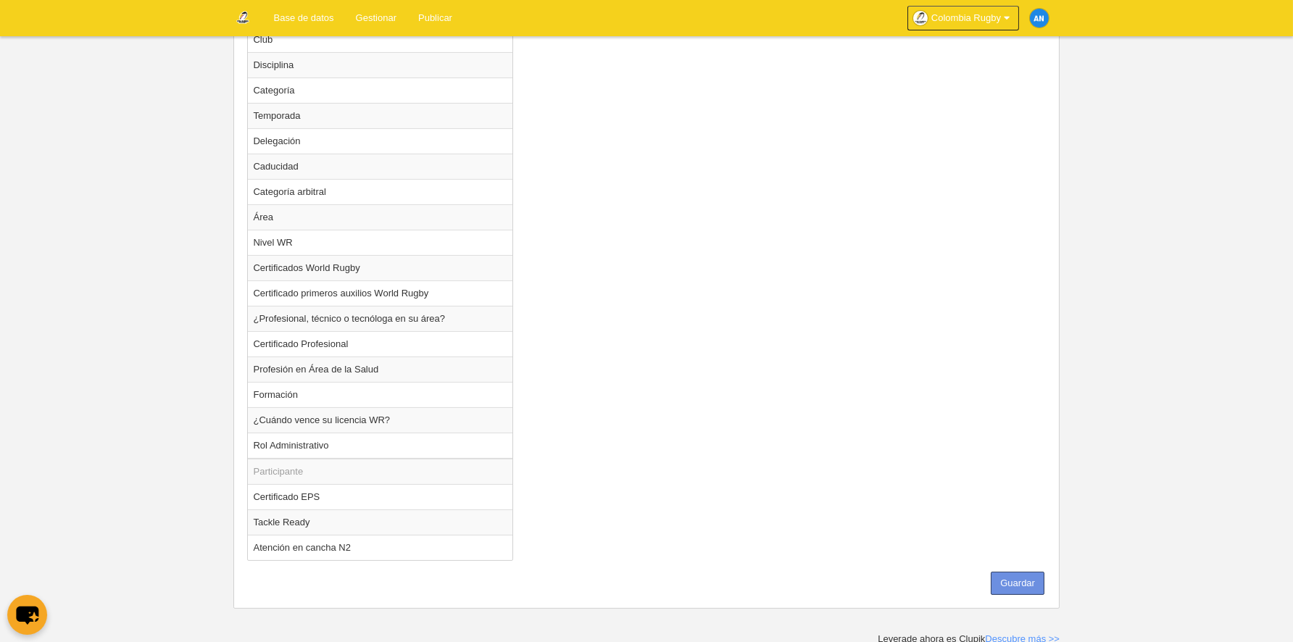
click at [1025, 583] on button "Guardar" at bounding box center [1018, 583] width 54 height 23
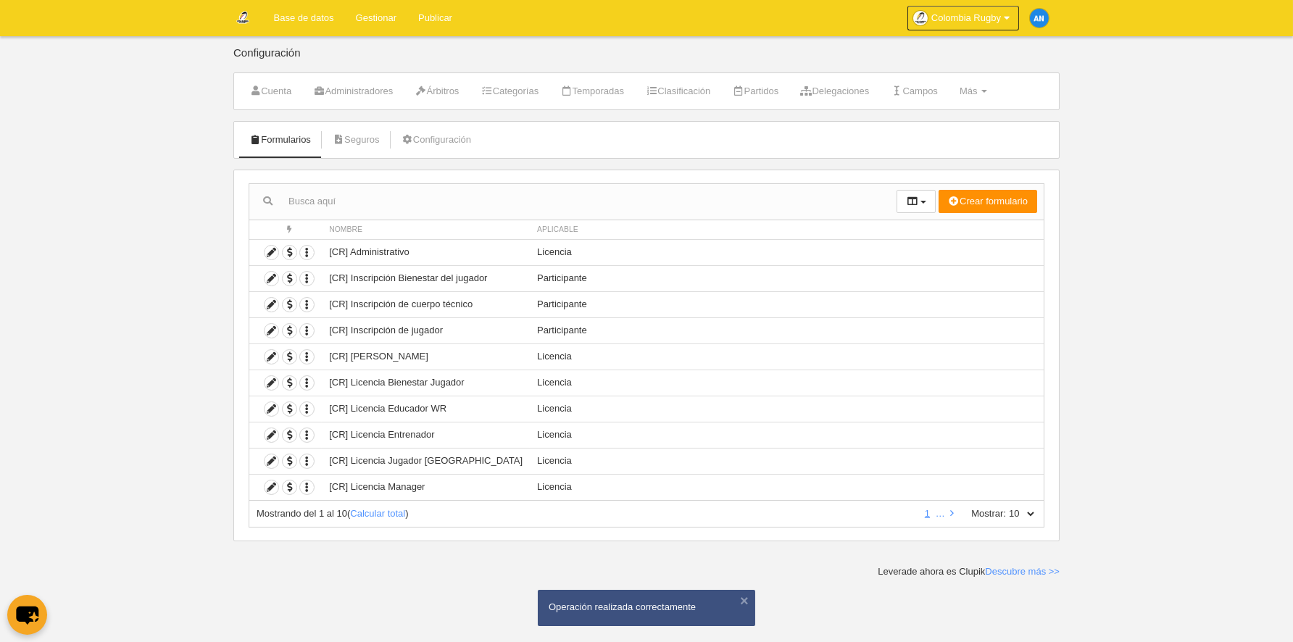
click at [382, 22] on link "Gestionar" at bounding box center [376, 18] width 62 height 36
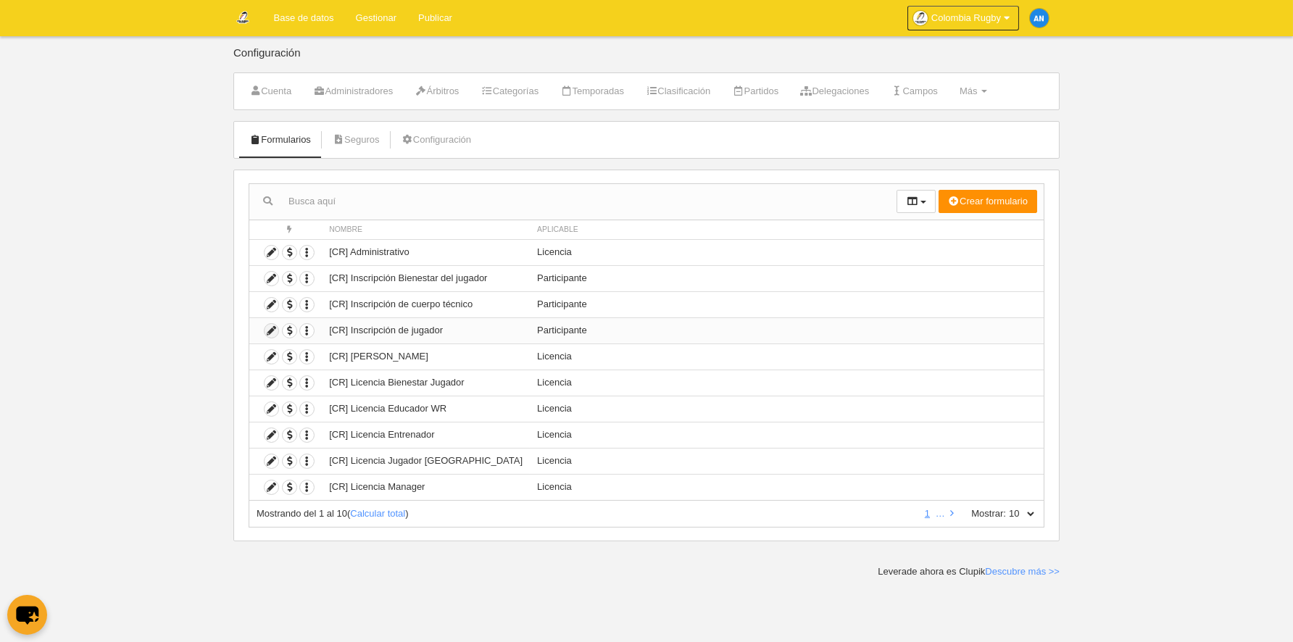
click at [270, 328] on icon at bounding box center [272, 331] width 14 height 14
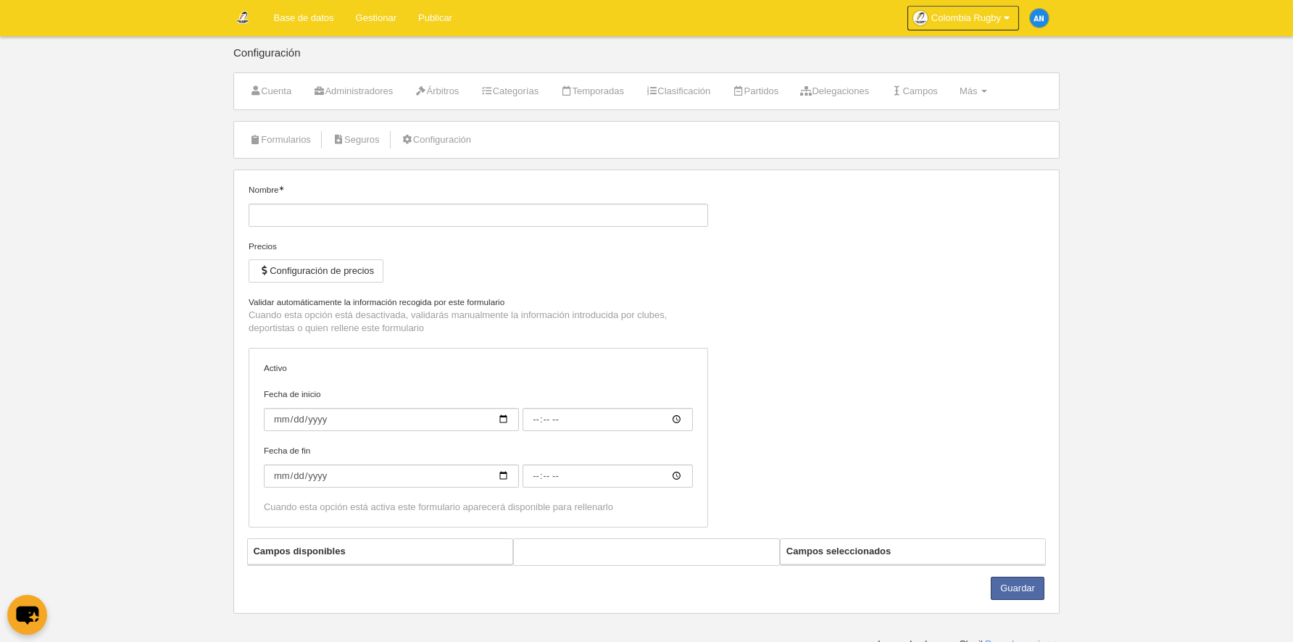
type input "[CR] Inscripción de jugador"
checkbox input "true"
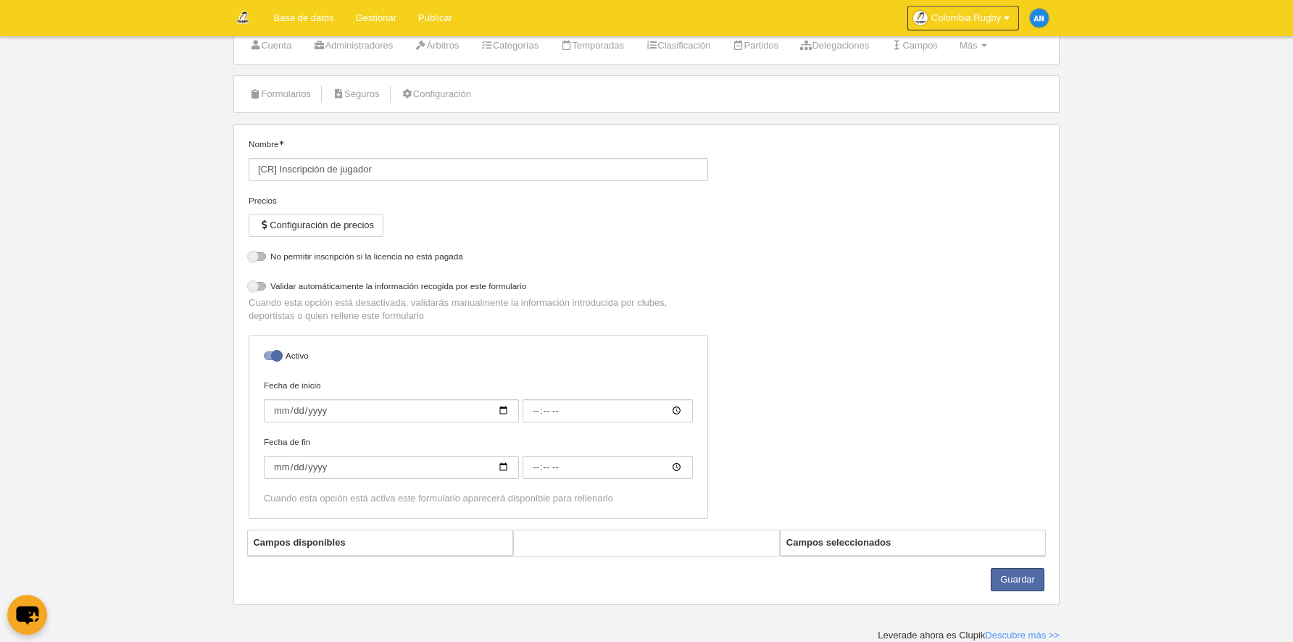
select select "selected"
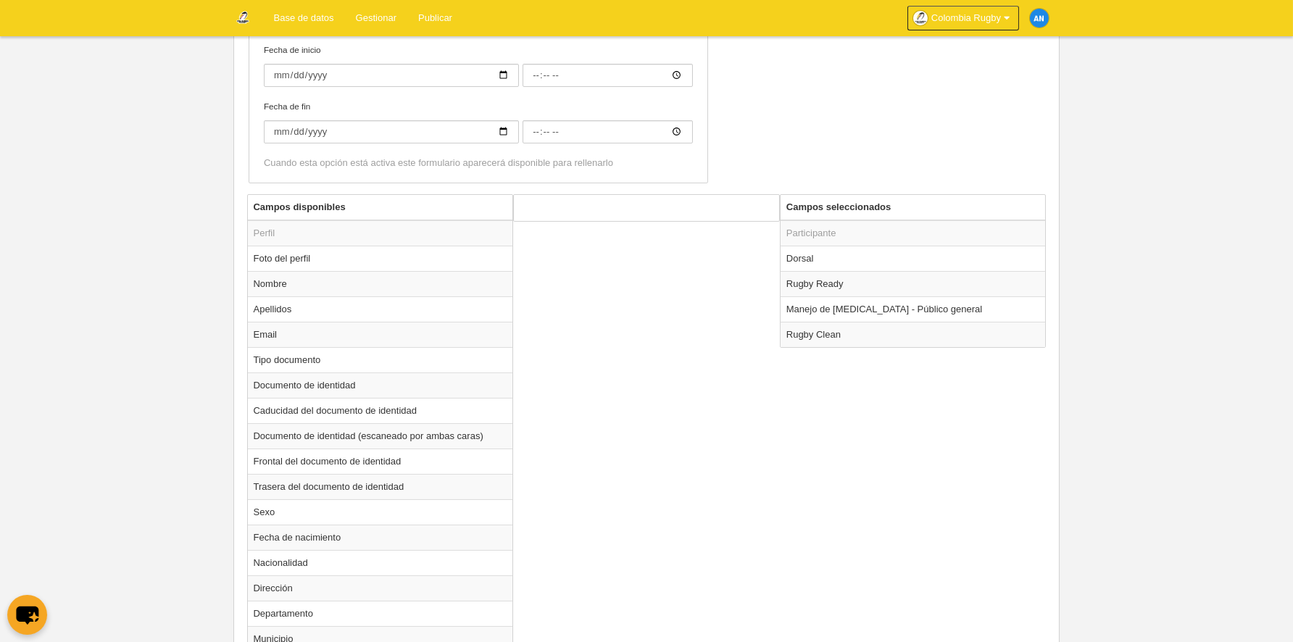
scroll to position [463, 0]
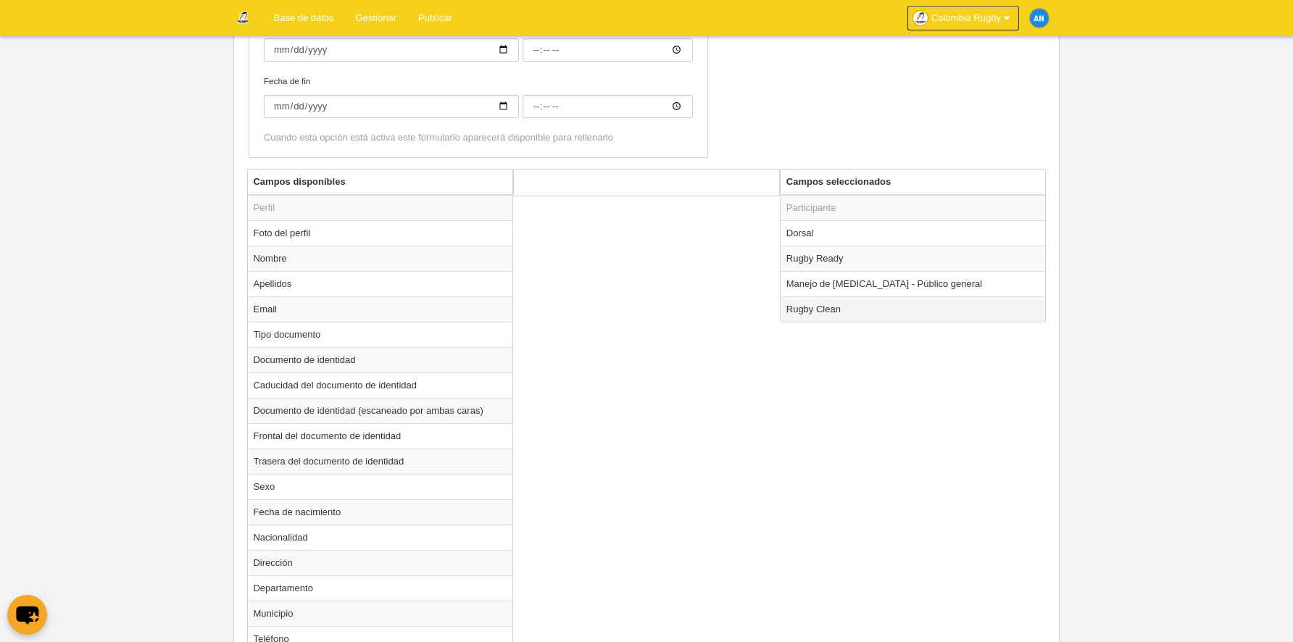
click at [810, 308] on td "Rugby Clean" at bounding box center [913, 308] width 265 height 25
radio input "true"
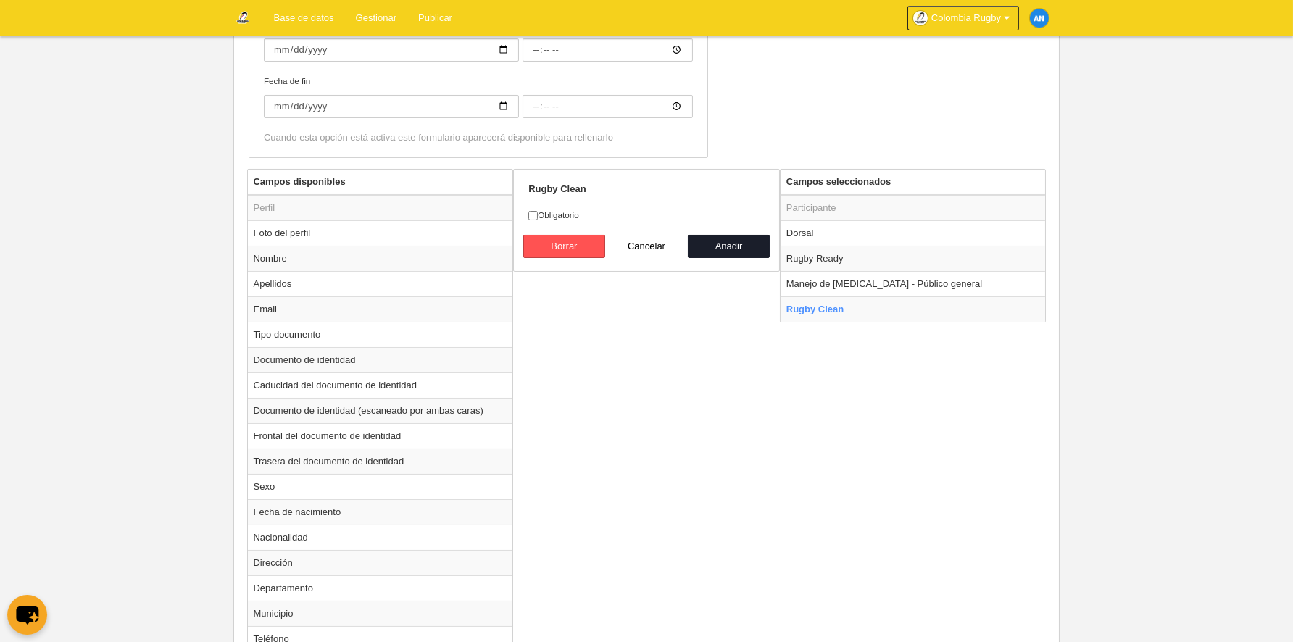
click at [554, 205] on form "Rugby Clean Obligatorio Borrar Cancelar Añadir" at bounding box center [646, 220] width 236 height 75
click at [557, 212] on label "Obligatorio" at bounding box center [646, 215] width 236 height 13
click at [538, 212] on input "Obligatorio" at bounding box center [532, 215] width 9 height 9
checkbox input "true"
click at [708, 243] on button "Añadir" at bounding box center [729, 246] width 83 height 23
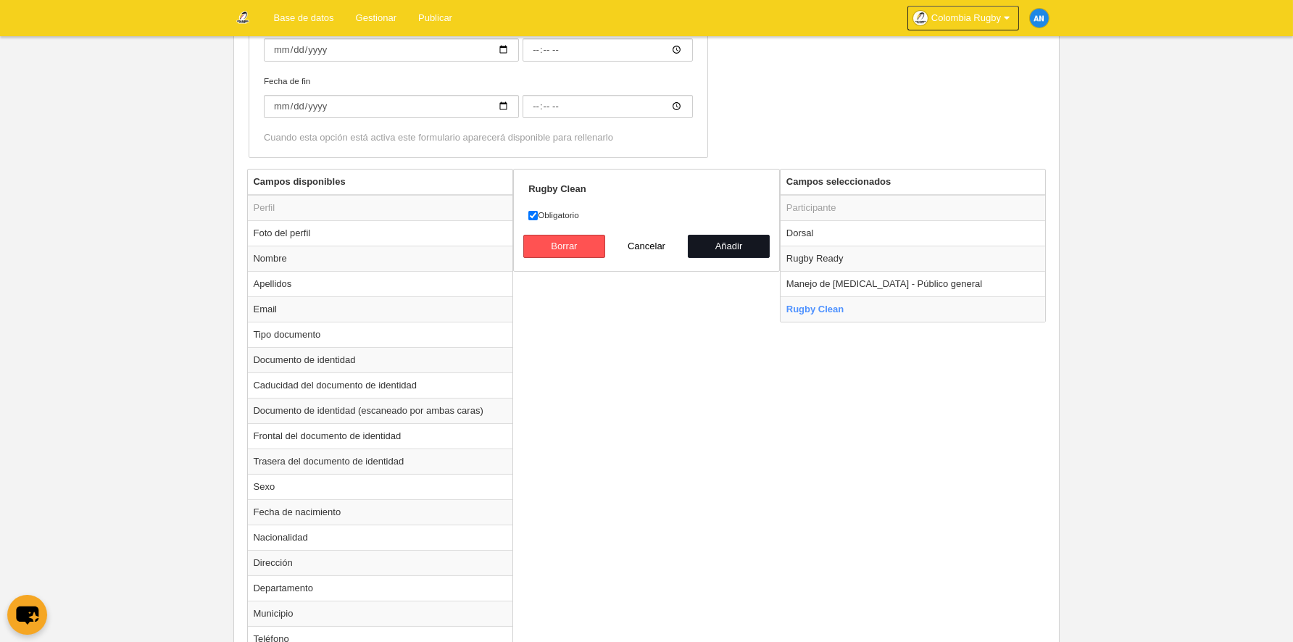
radio input "false"
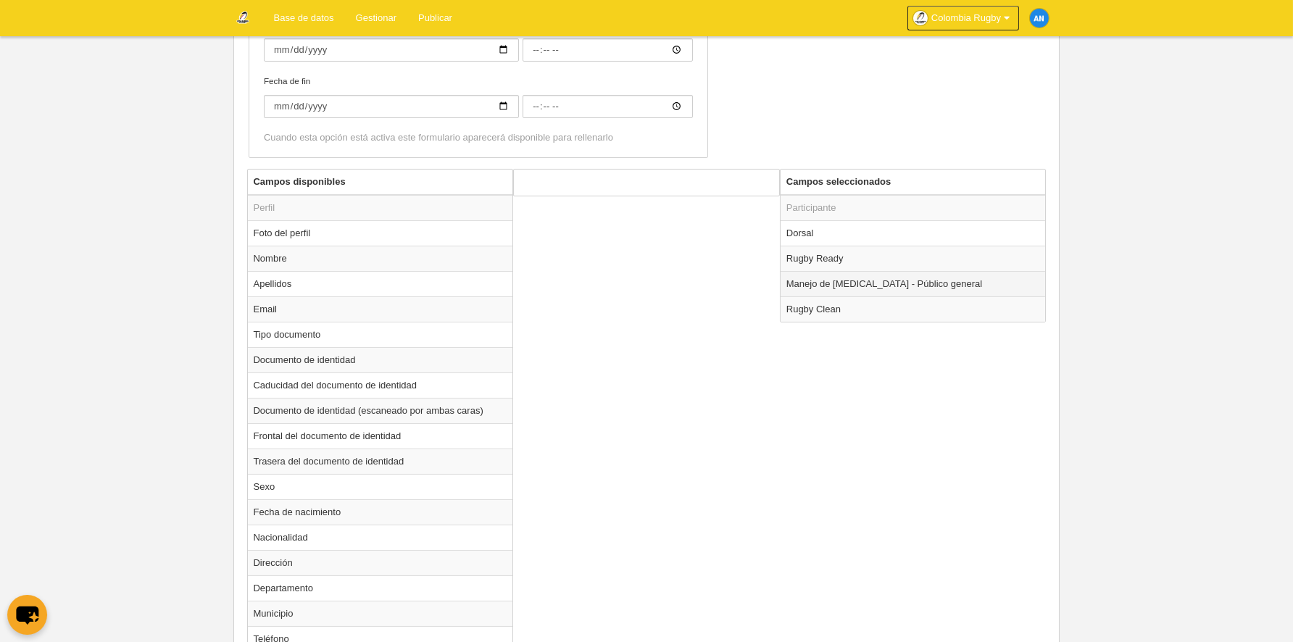
click at [829, 285] on td "Manejo de conmoción cerebral - Público general" at bounding box center [913, 283] width 265 height 25
radio input "true"
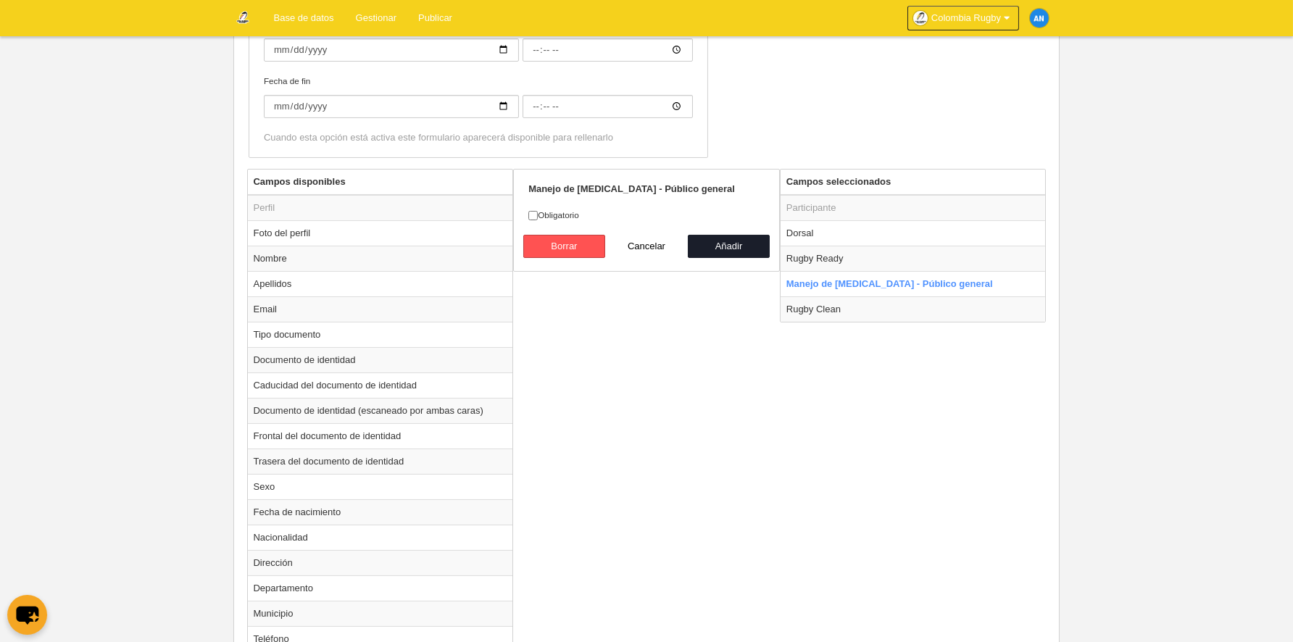
click at [570, 209] on label "Obligatorio" at bounding box center [646, 215] width 236 height 13
click at [538, 211] on input "Obligatorio" at bounding box center [532, 215] width 9 height 9
checkbox input "true"
click at [709, 247] on button "Añadir" at bounding box center [729, 246] width 83 height 23
radio input "false"
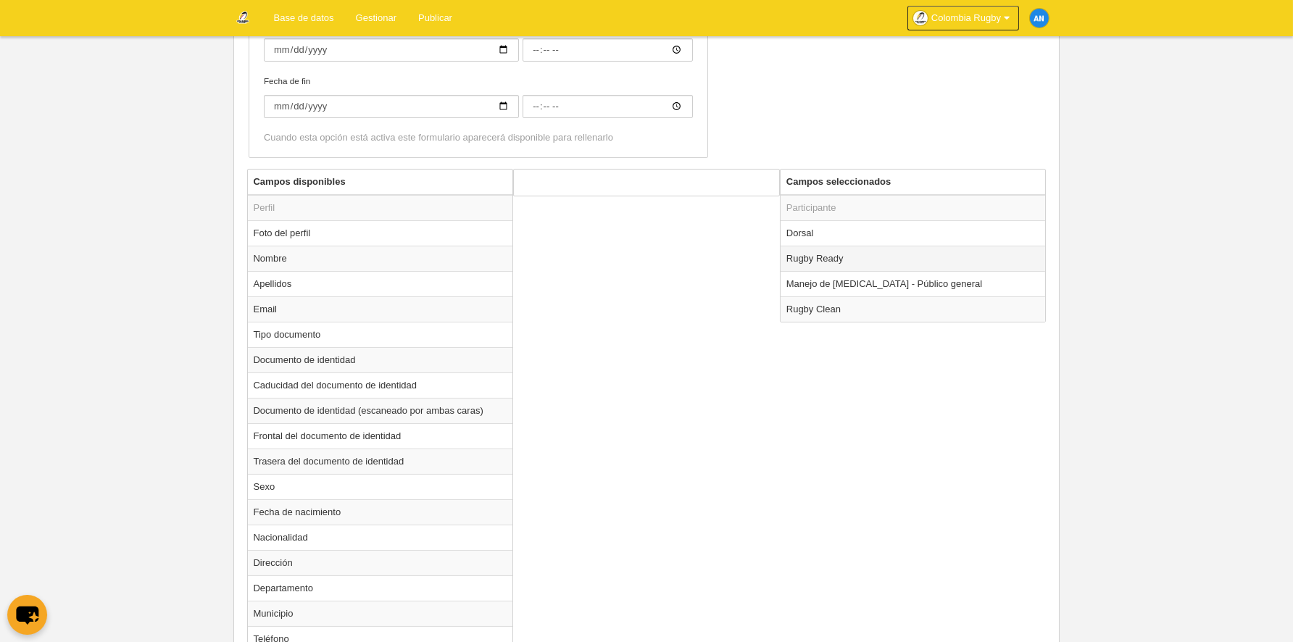
click at [834, 262] on td "Rugby Ready" at bounding box center [913, 258] width 265 height 25
radio input "true"
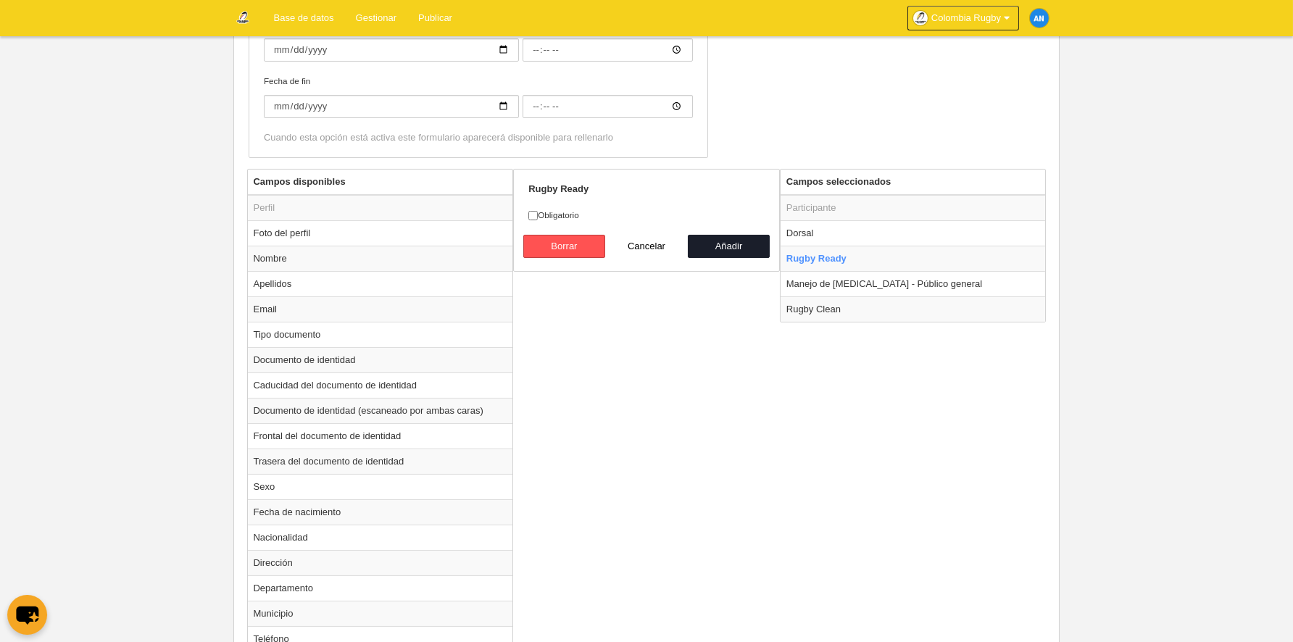
click at [546, 216] on label "Obligatorio" at bounding box center [646, 215] width 236 height 13
click at [538, 216] on input "Obligatorio" at bounding box center [532, 215] width 9 height 9
checkbox input "true"
click at [711, 244] on button "Añadir" at bounding box center [729, 246] width 83 height 23
radio input "false"
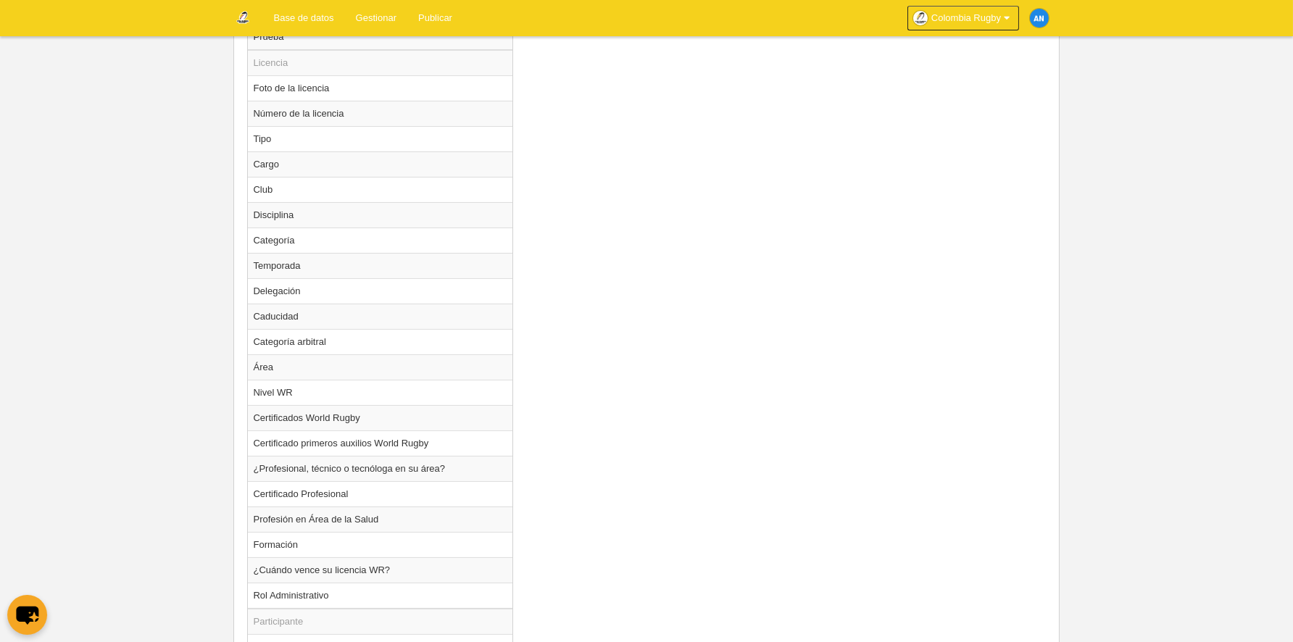
scroll to position [1393, 0]
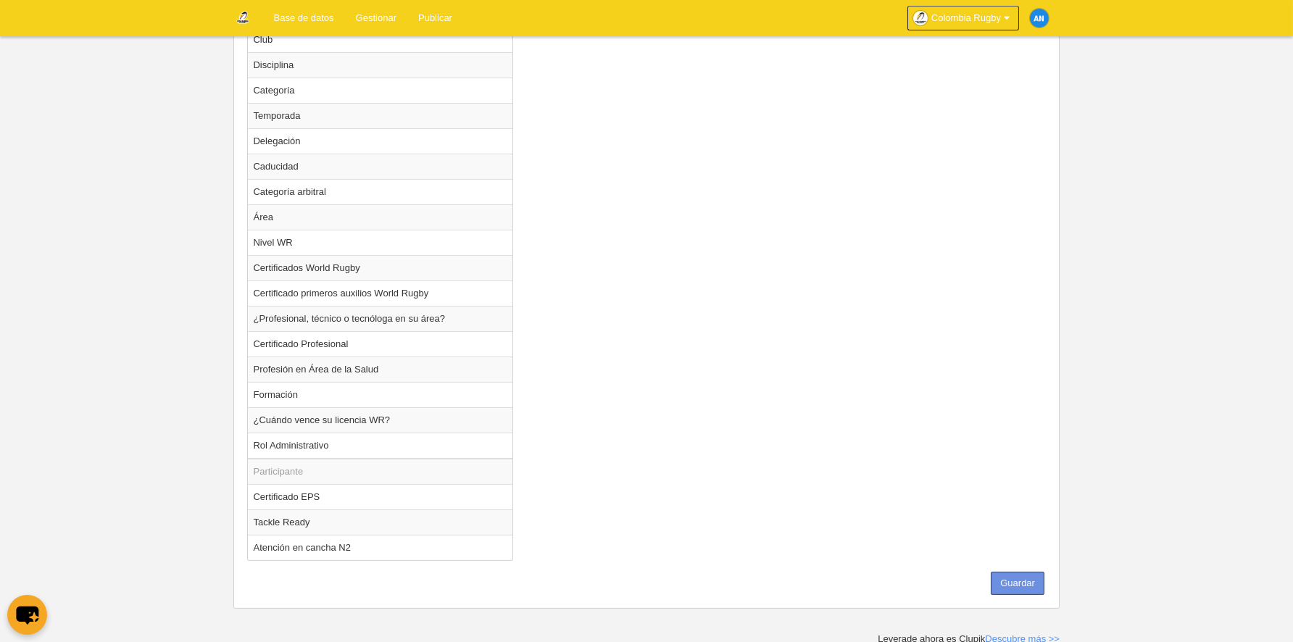
click at [1034, 574] on button "Guardar" at bounding box center [1018, 583] width 54 height 23
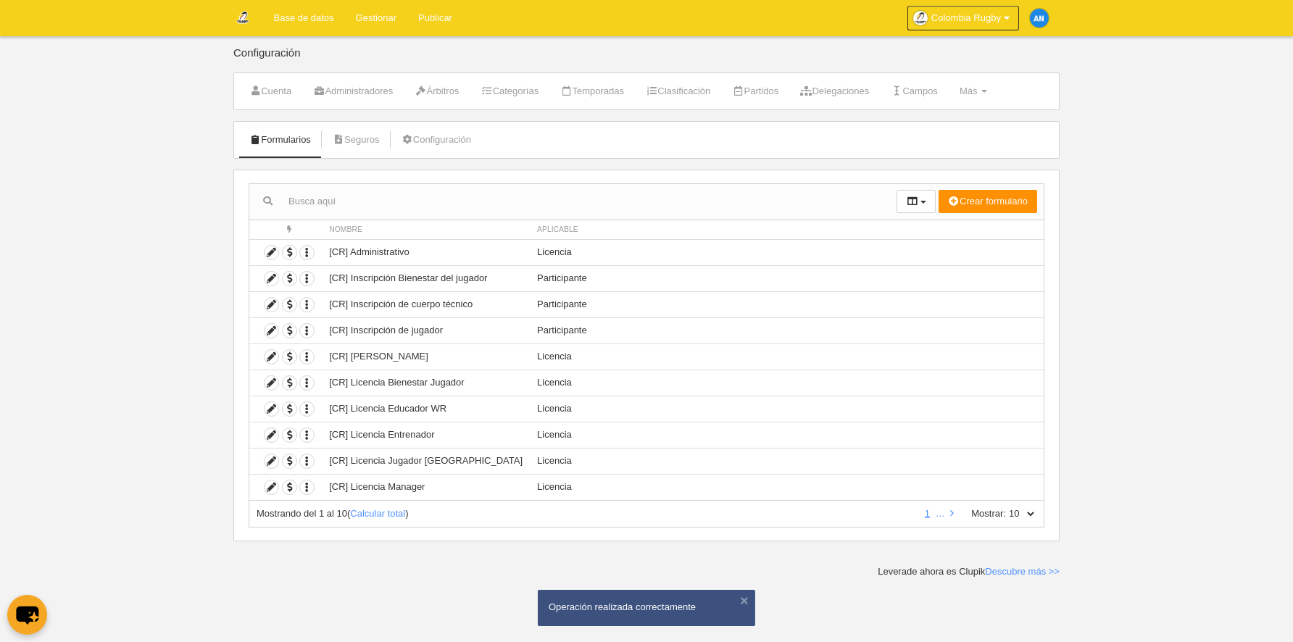
click at [184, 215] on body "Base de datos Gestionar Publicar Colombia Rugby Ajustes generales Ir a mi domin…" at bounding box center [646, 321] width 1293 height 642
